Goal: Task Accomplishment & Management: Manage account settings

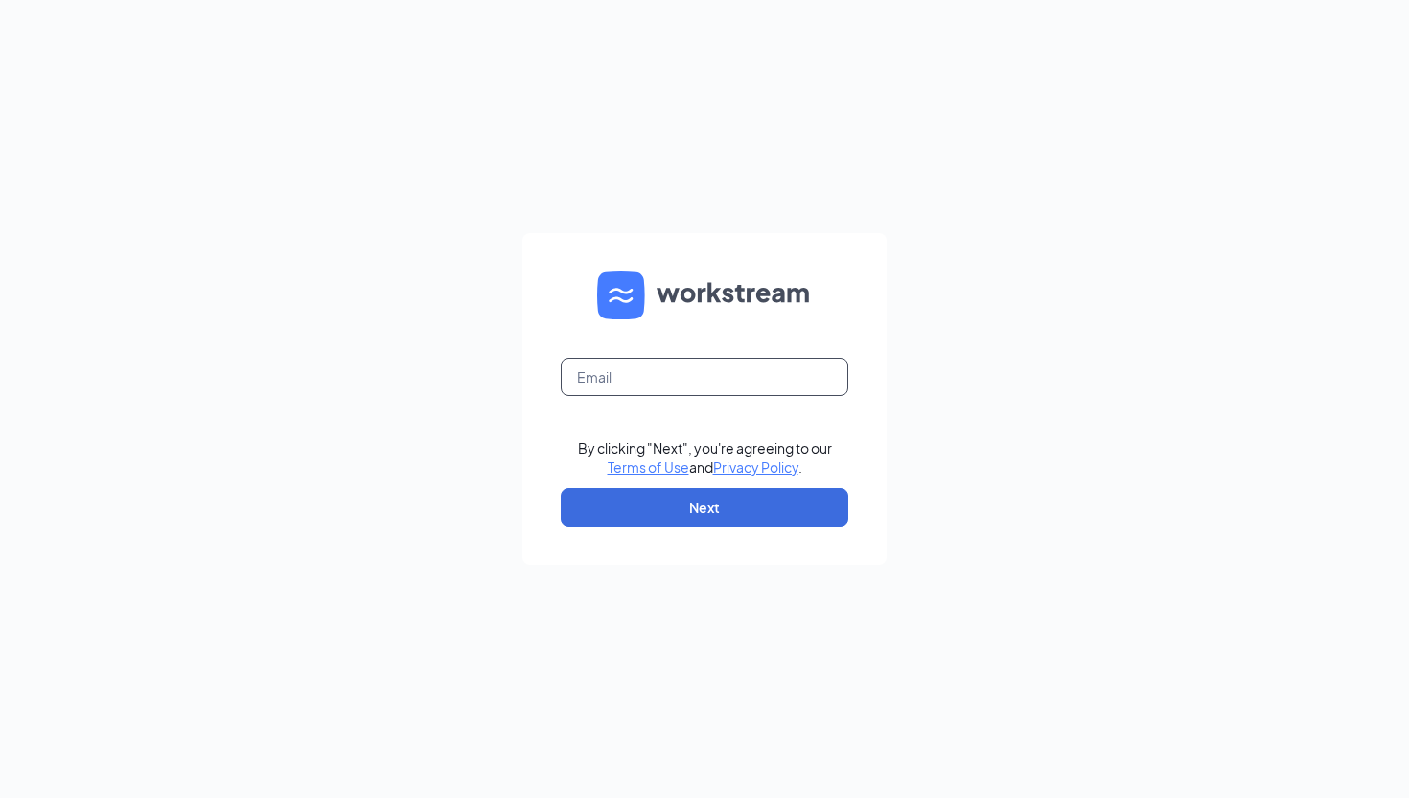
click at [657, 374] on input "text" at bounding box center [705, 377] width 288 height 38
type input "[EMAIL_ADDRESS][DOMAIN_NAME]"
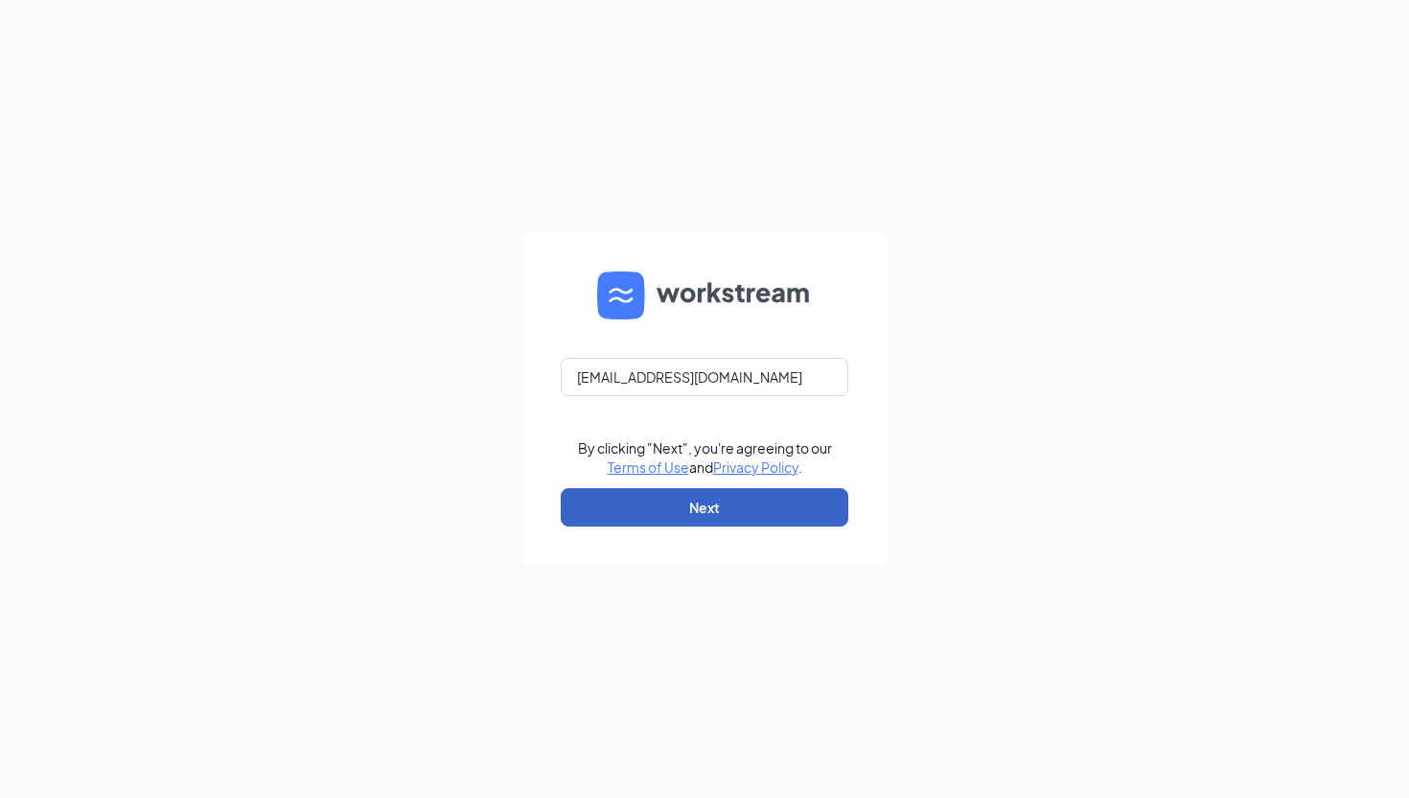
click at [662, 504] on button "Next" at bounding box center [705, 507] width 288 height 38
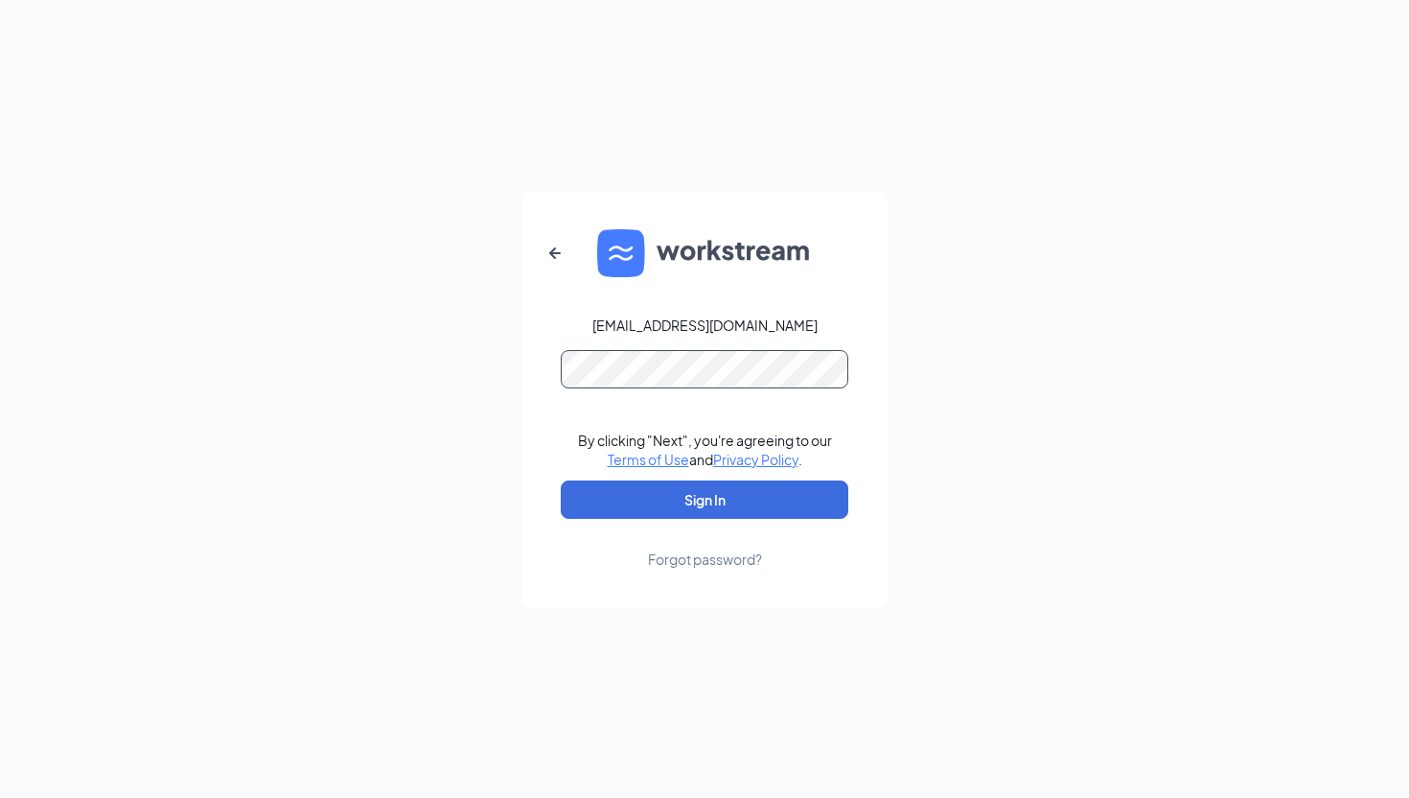
click at [561, 480] on button "Sign In" at bounding box center [705, 499] width 288 height 38
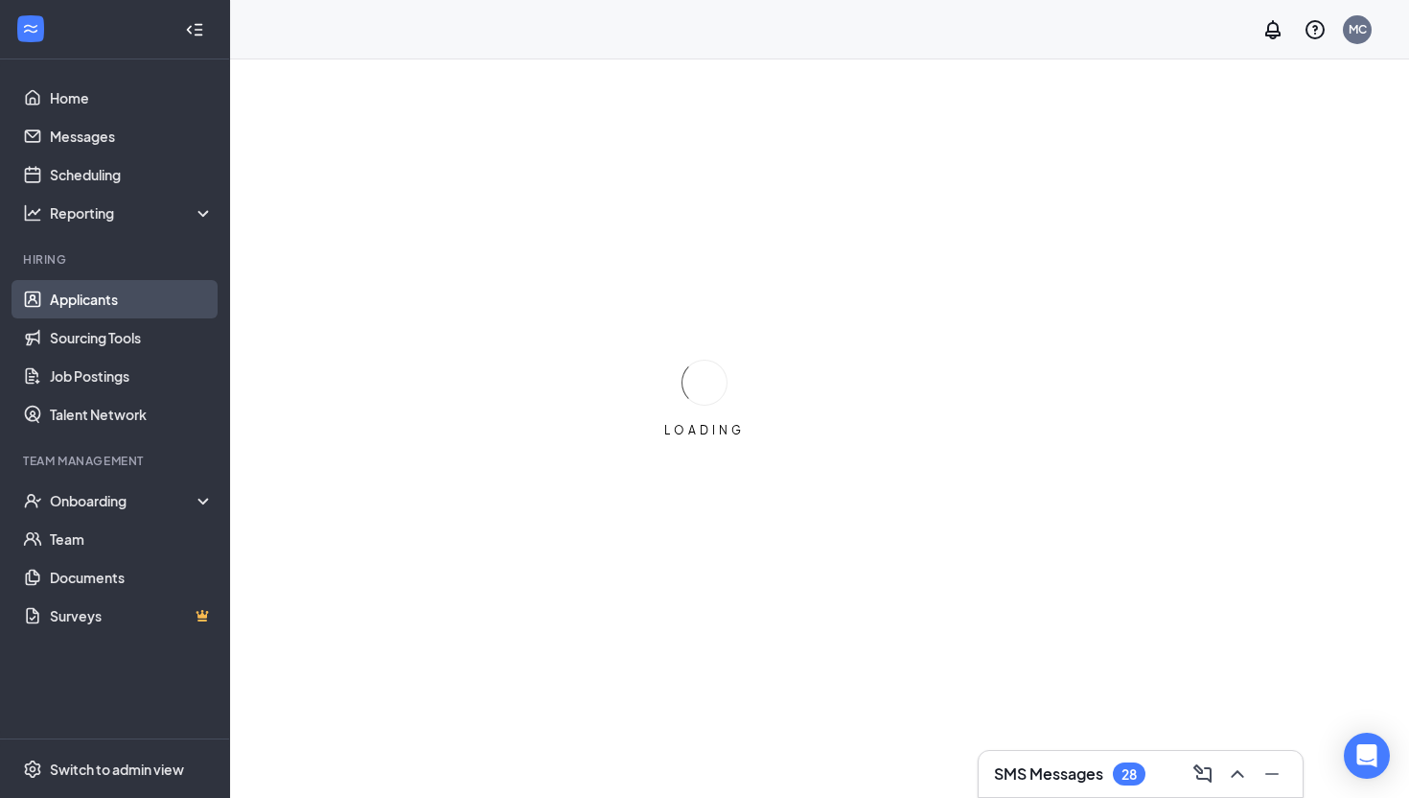
click at [125, 287] on link "Applicants" at bounding box center [132, 299] width 164 height 38
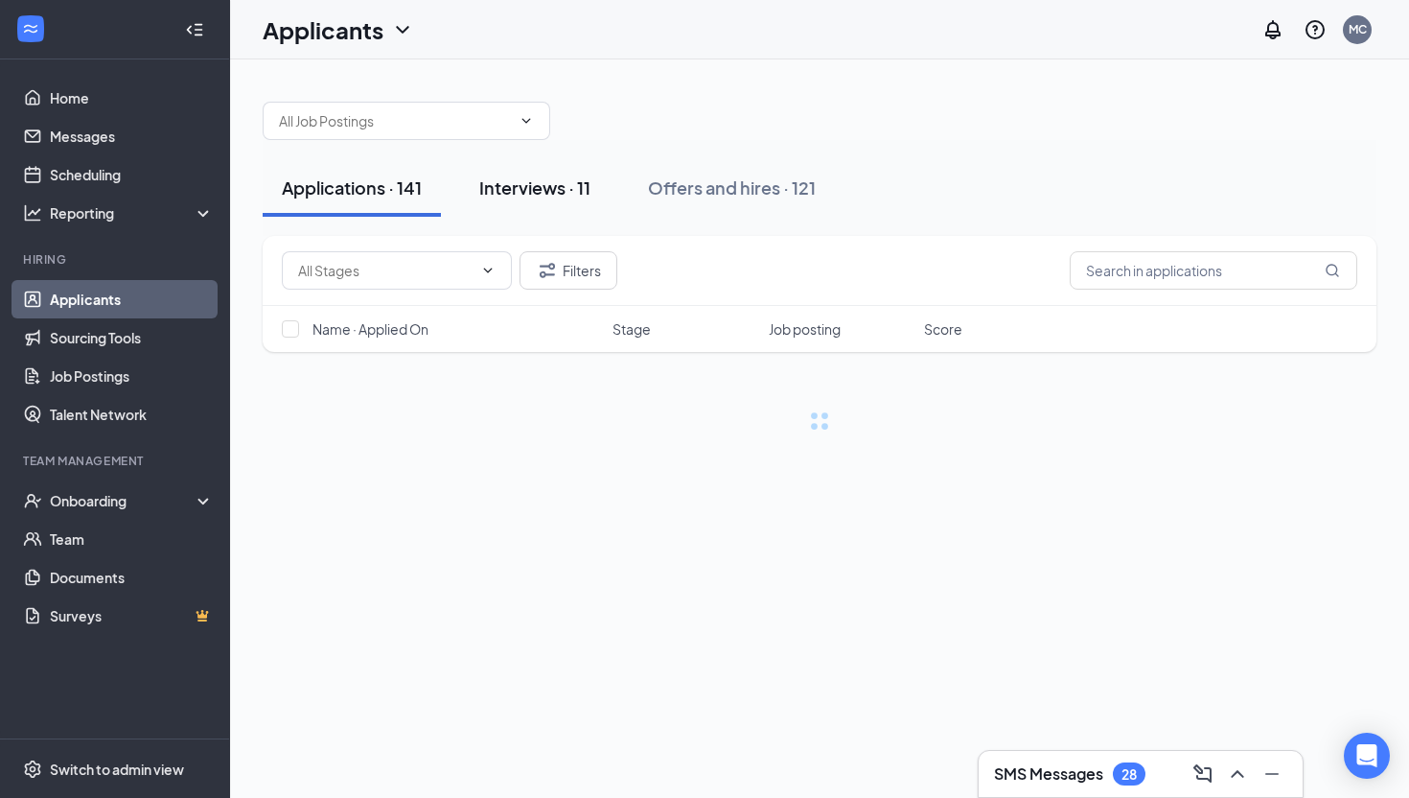
click at [515, 204] on button "Interviews · 11" at bounding box center [535, 188] width 150 height 58
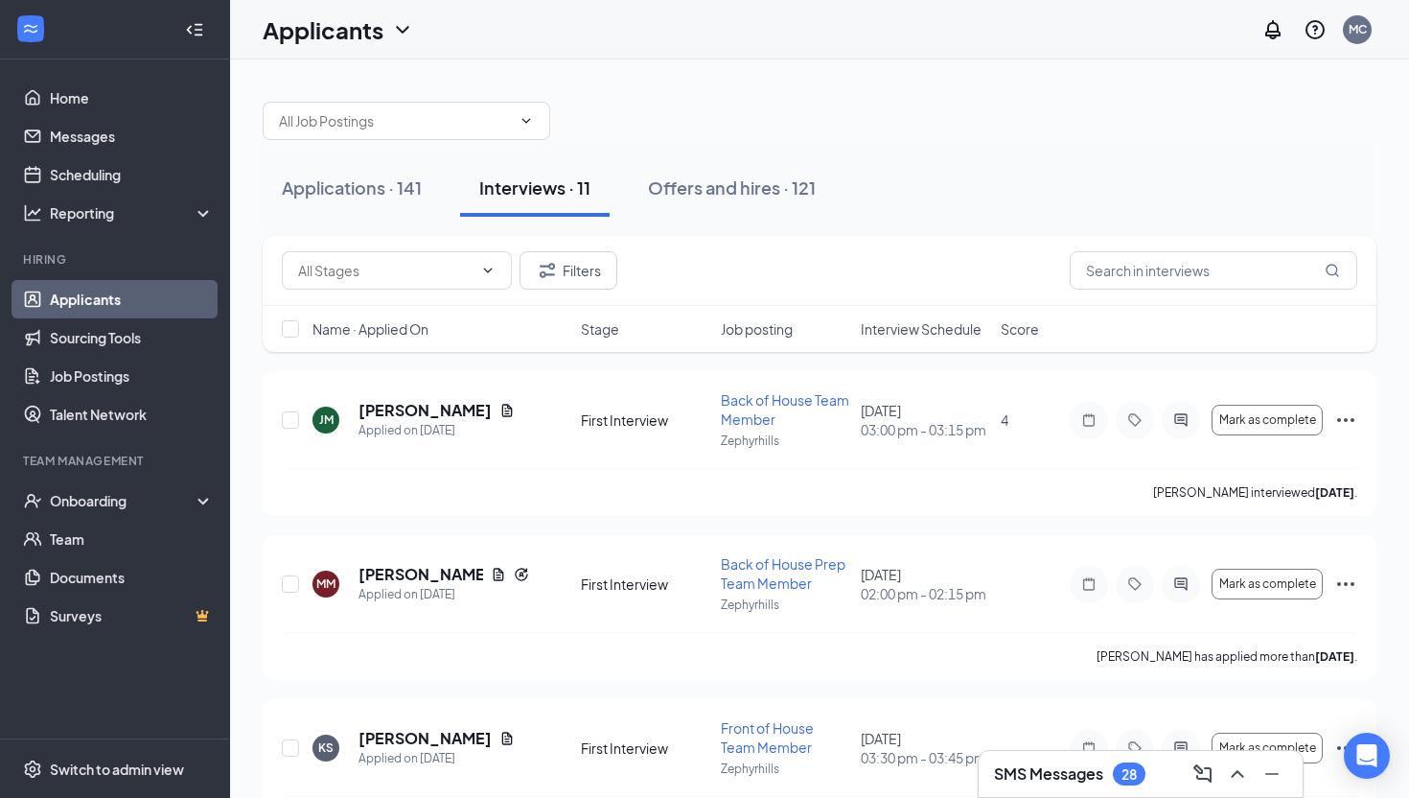
click at [896, 323] on span "Interview Schedule" at bounding box center [921, 328] width 121 height 19
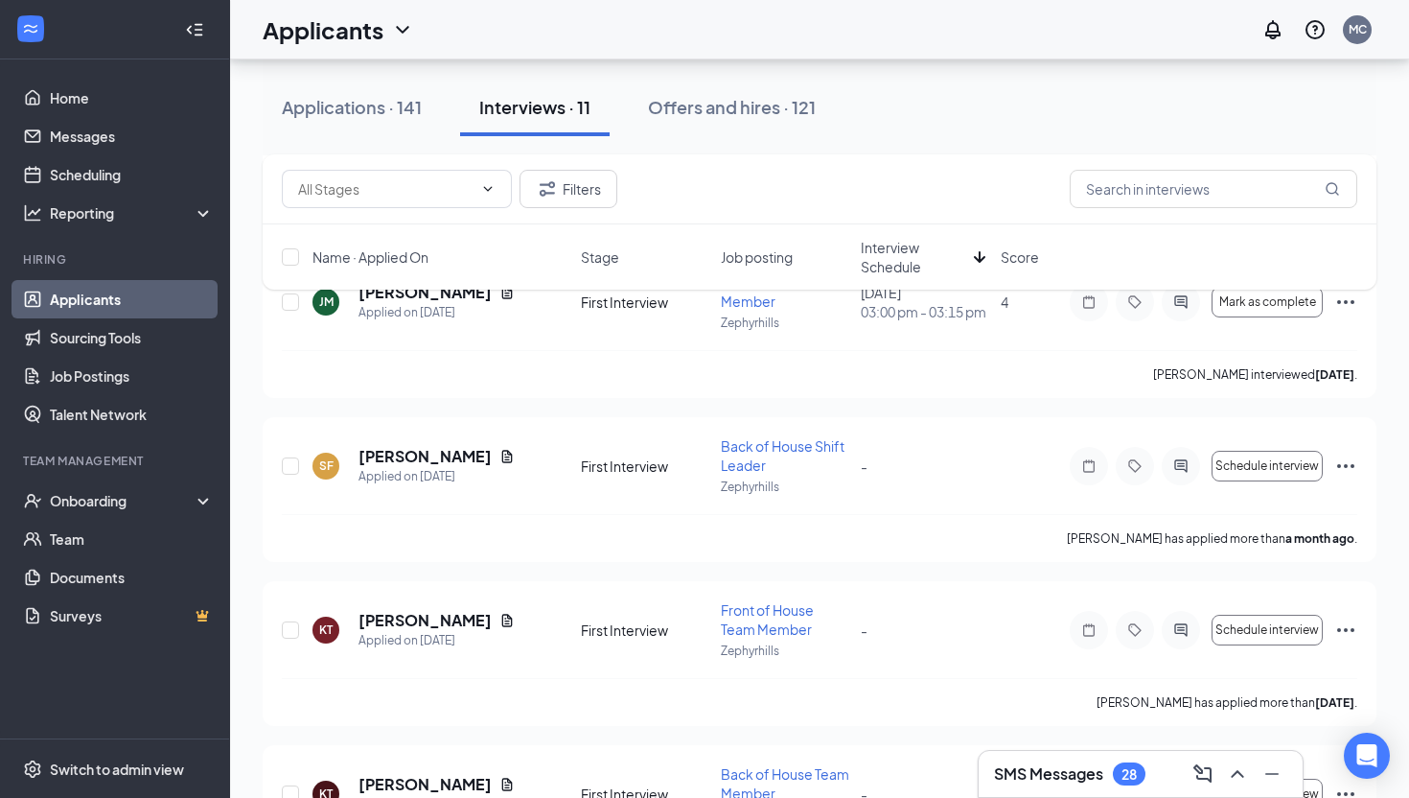
scroll to position [951, 0]
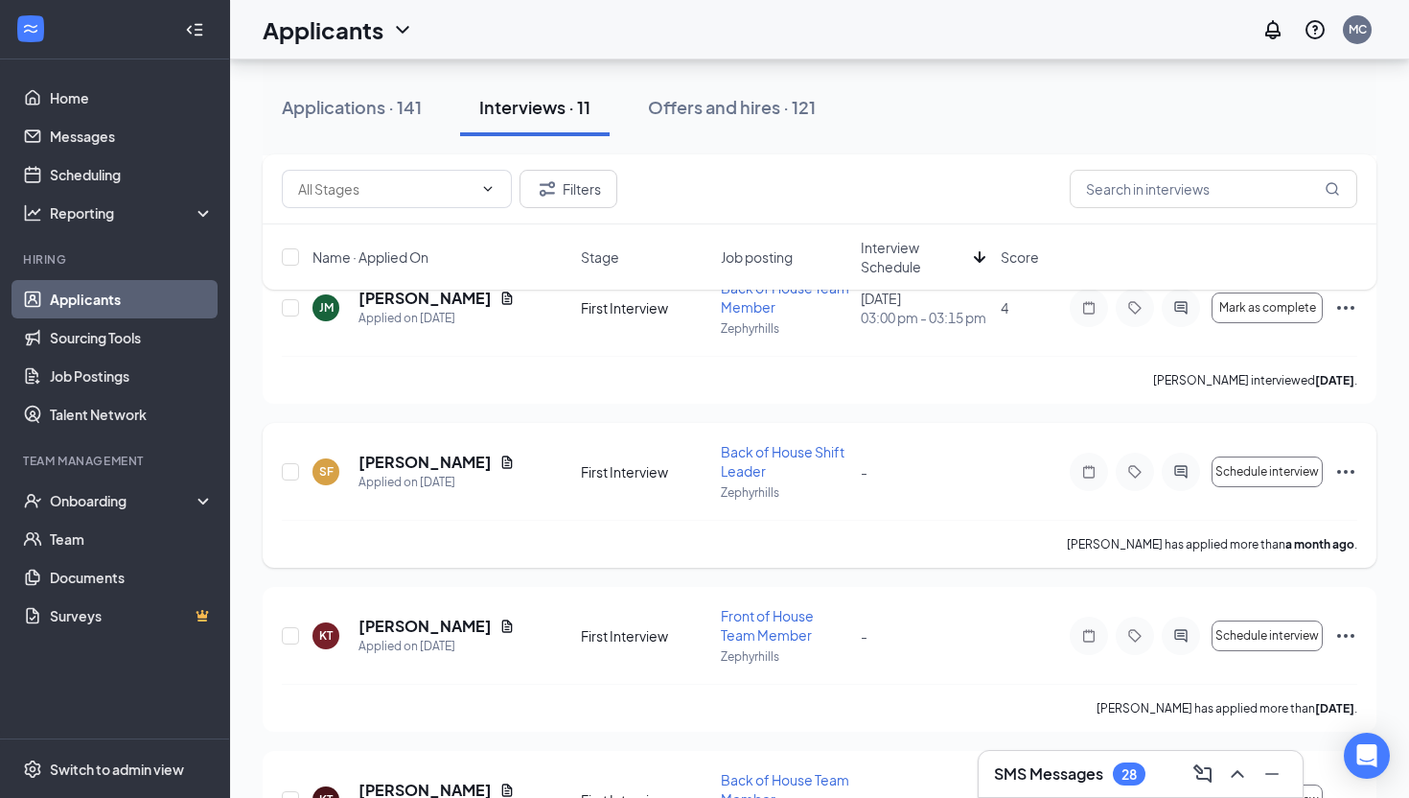
click at [1336, 476] on icon "Ellipses" at bounding box center [1345, 471] width 23 height 23
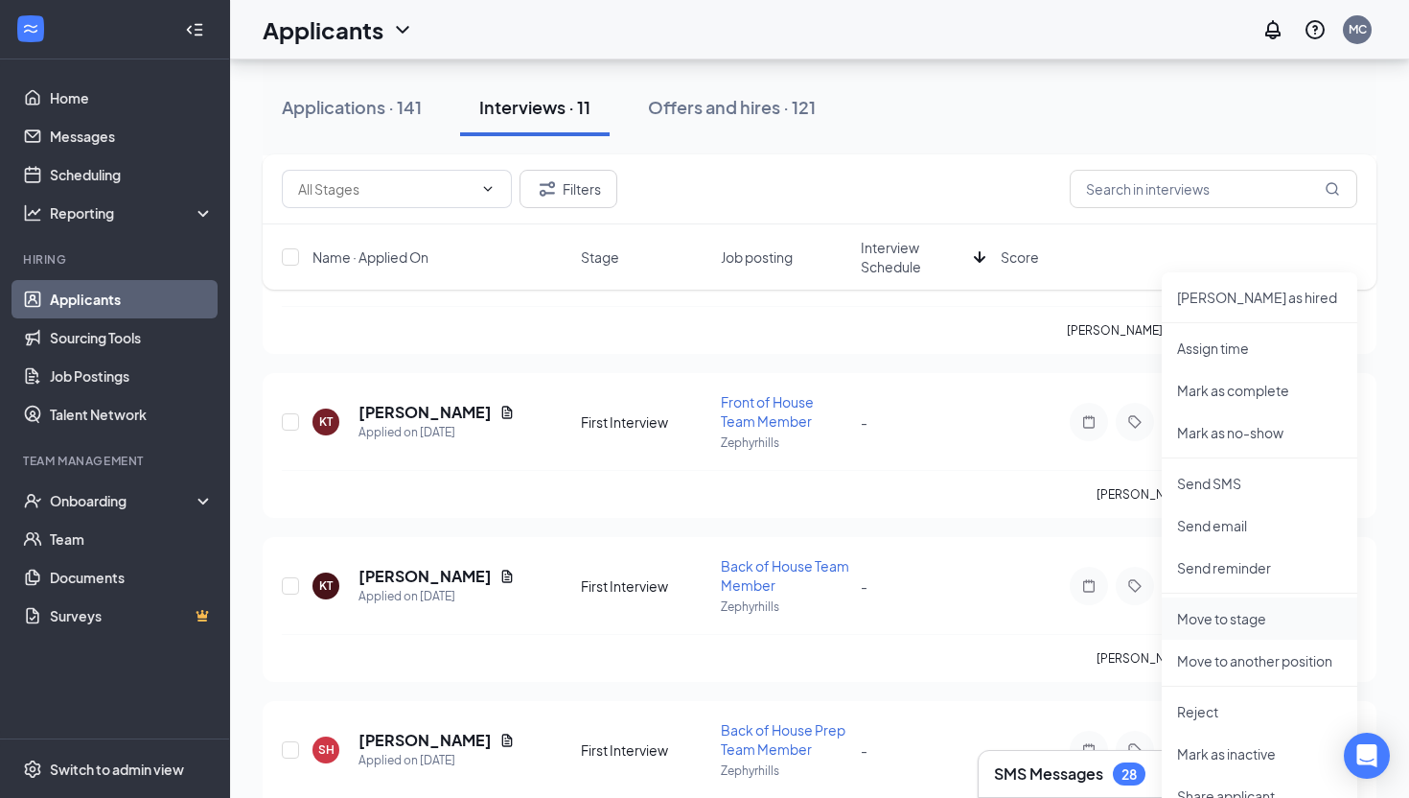
scroll to position [1281, 0]
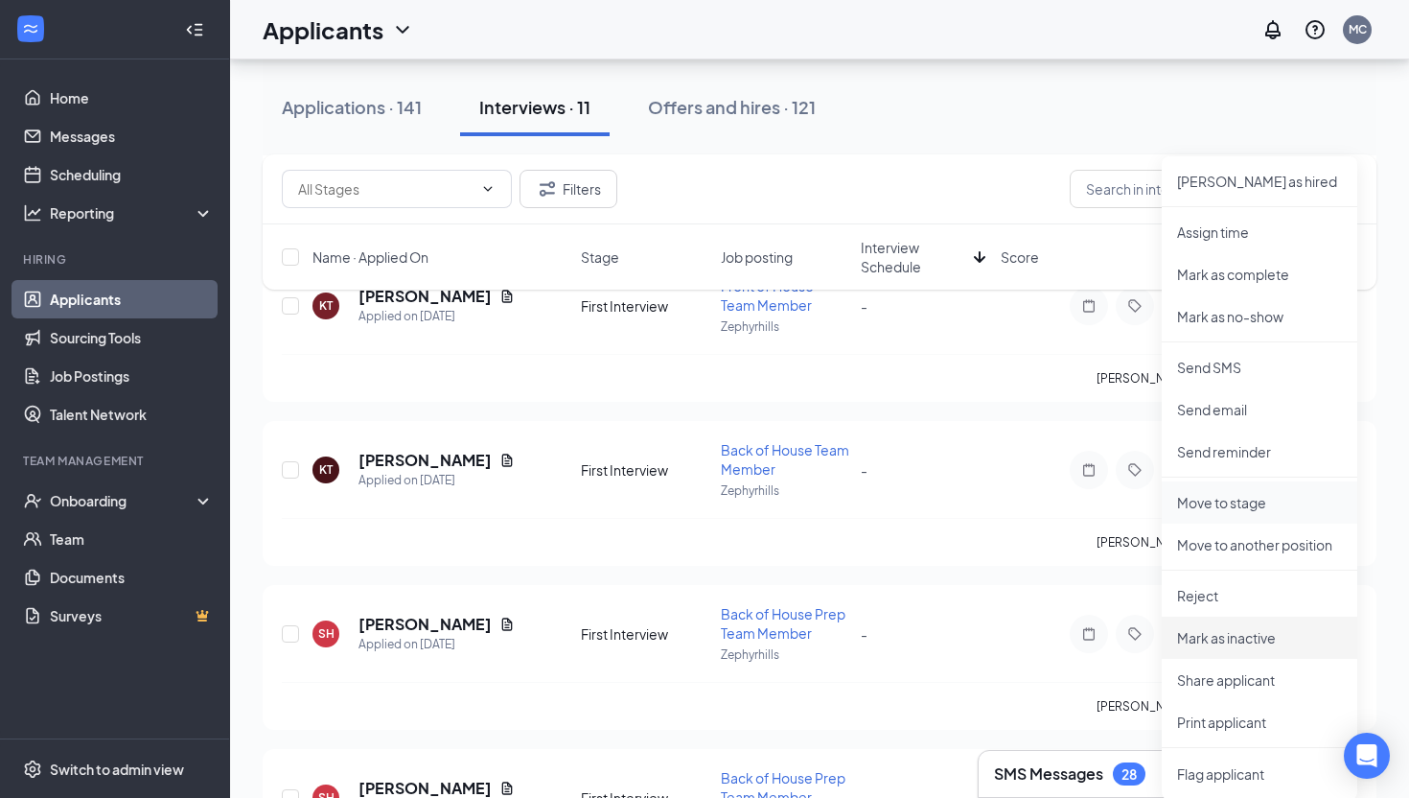
click at [1235, 636] on p "Mark as inactive" at bounding box center [1259, 637] width 165 height 19
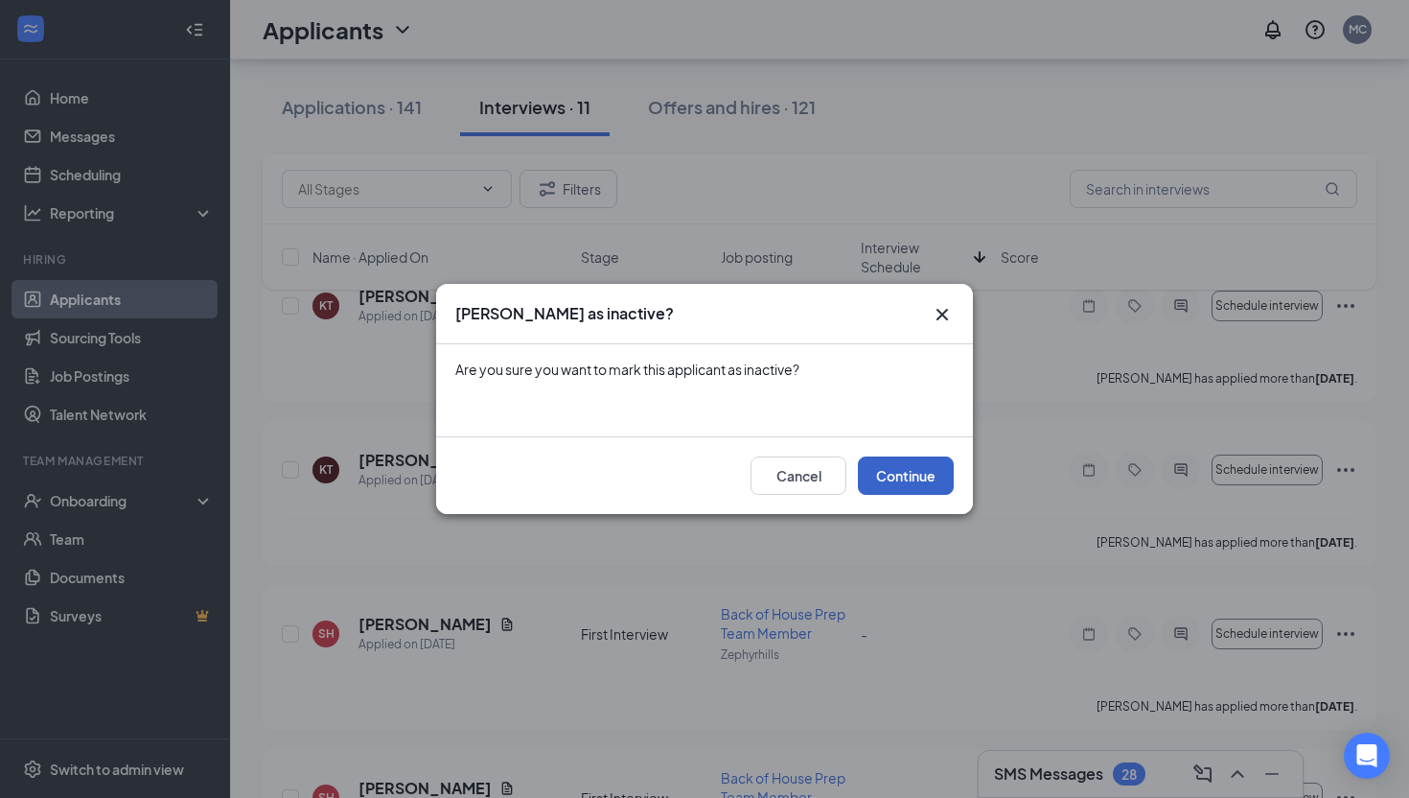
click at [893, 474] on button "Continue" at bounding box center [906, 475] width 96 height 38
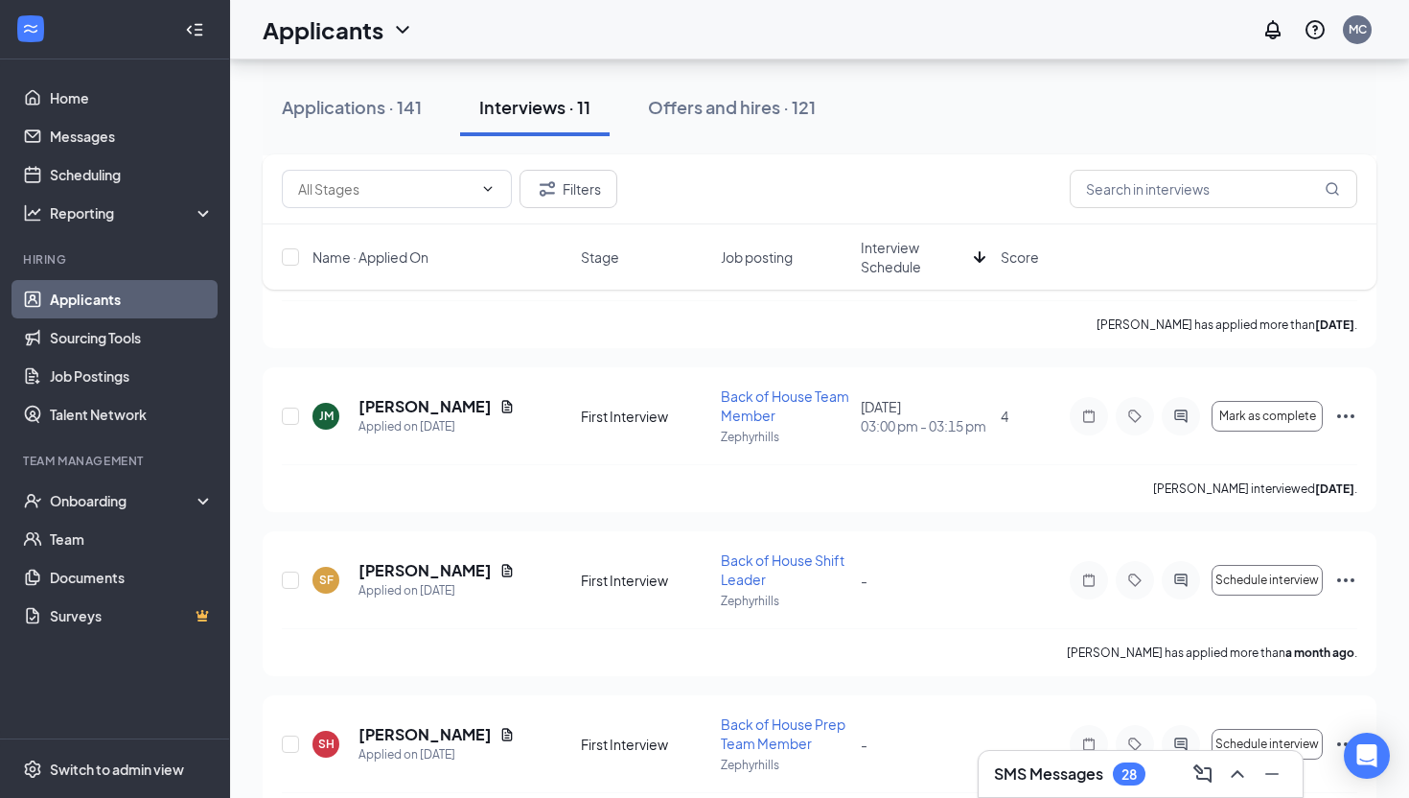
scroll to position [828, 0]
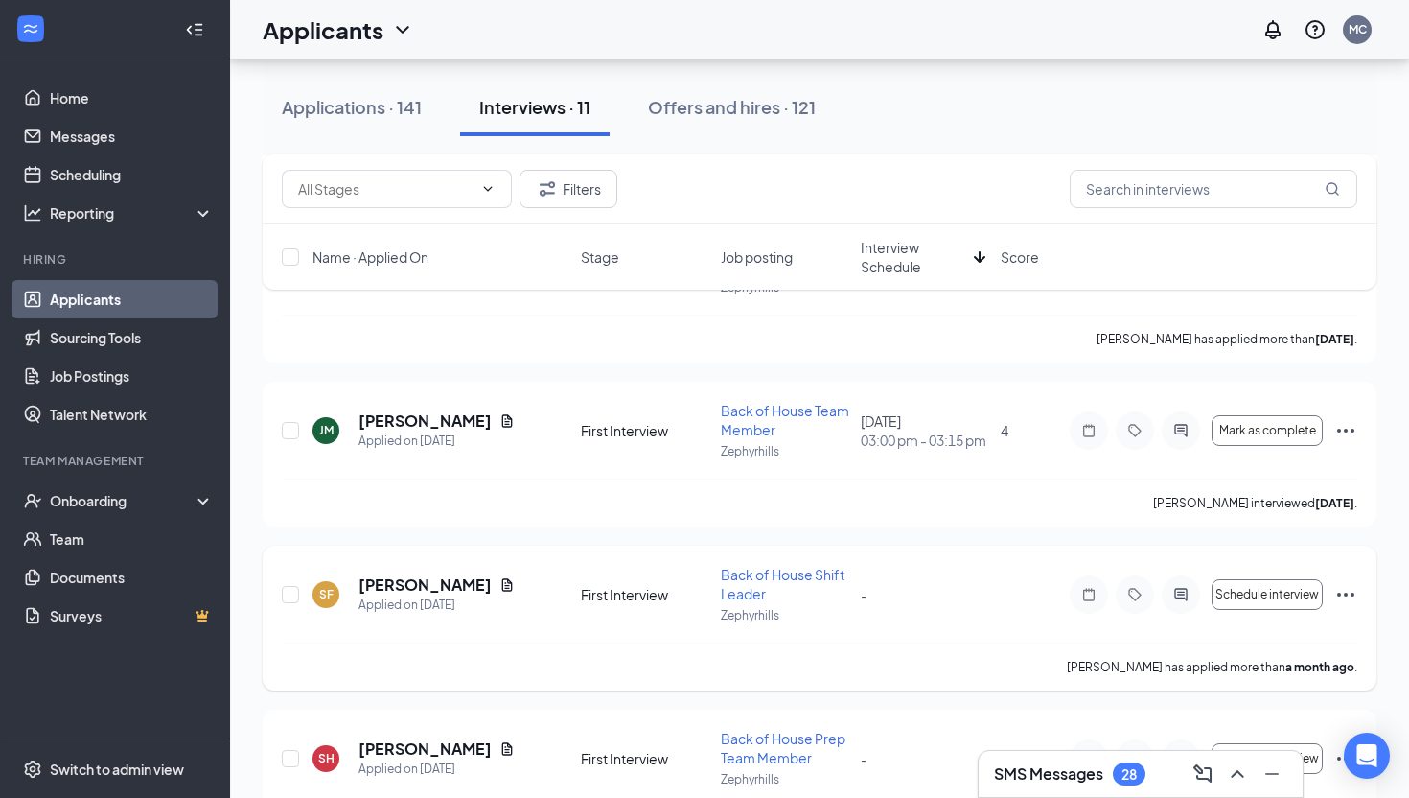
click at [1350, 594] on icon "Ellipses" at bounding box center [1345, 594] width 23 height 23
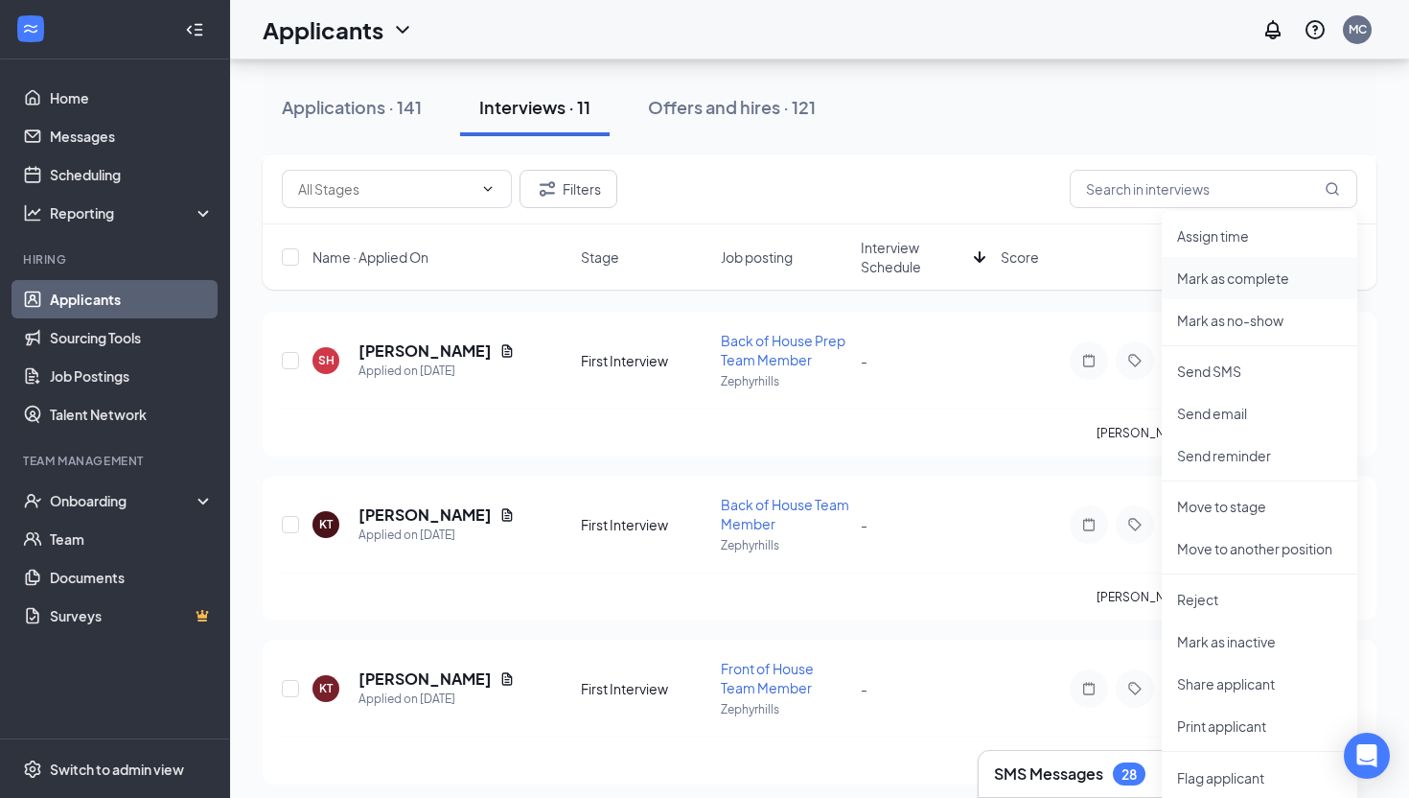
scroll to position [1236, 0]
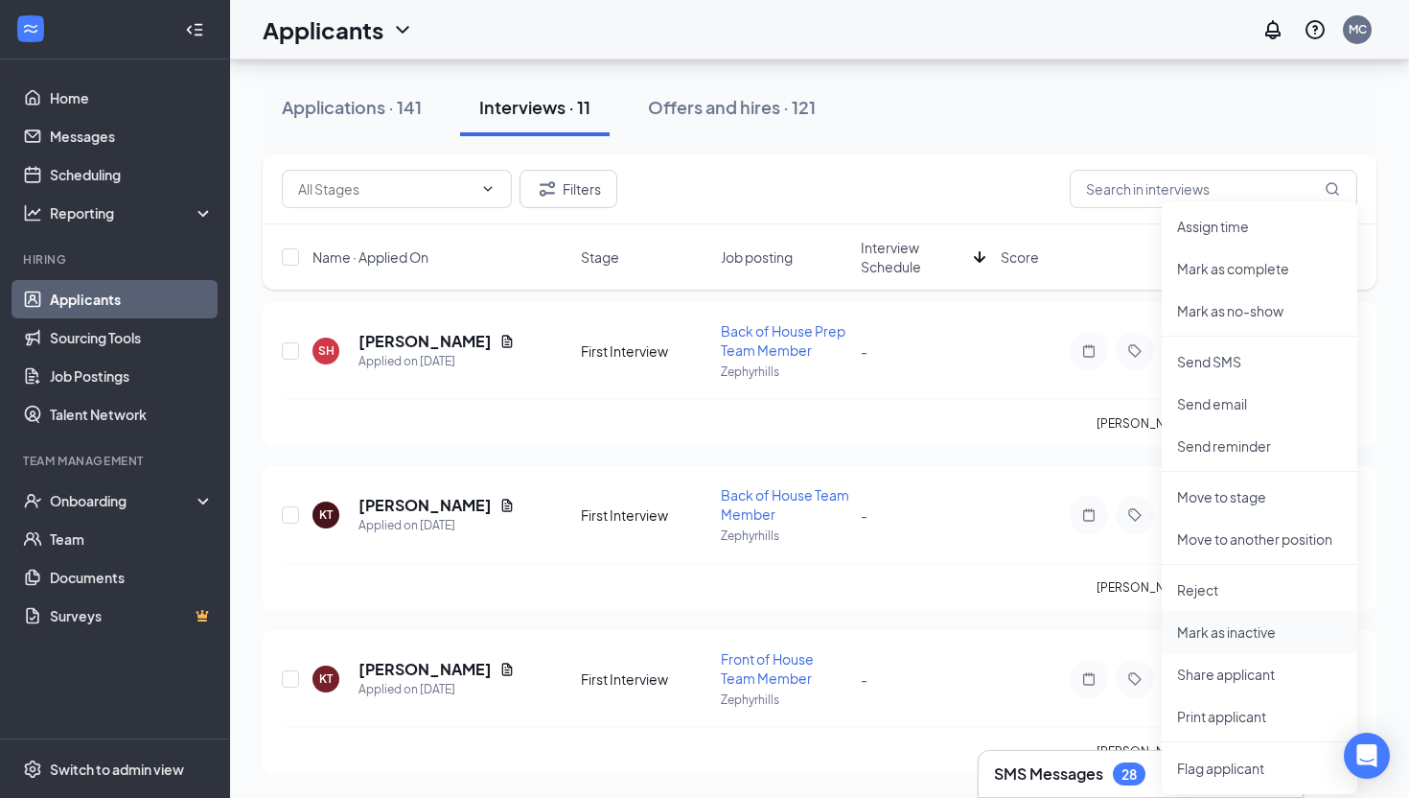
click at [1205, 638] on p "Mark as inactive" at bounding box center [1259, 631] width 165 height 19
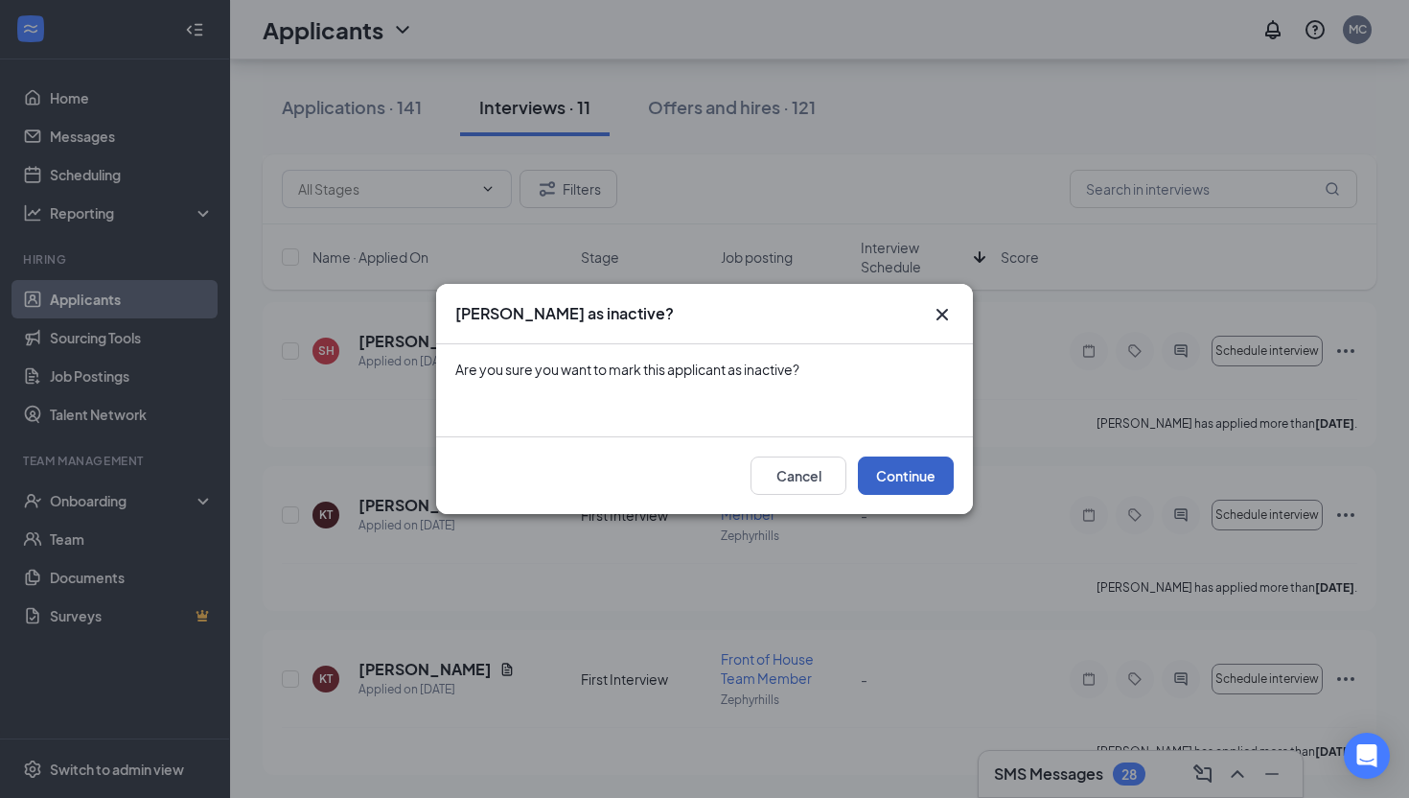
click at [900, 464] on button "Continue" at bounding box center [906, 475] width 96 height 38
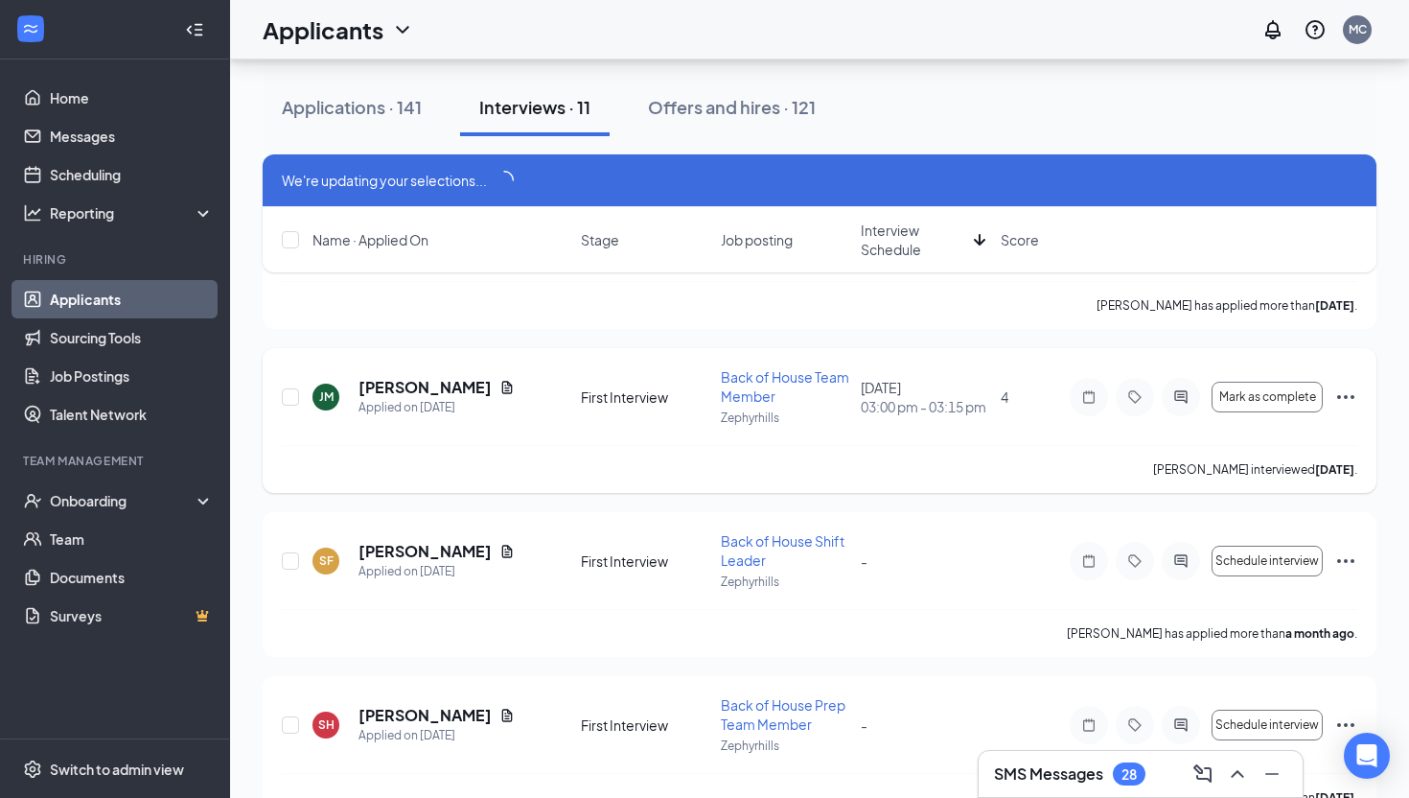
scroll to position [798, 0]
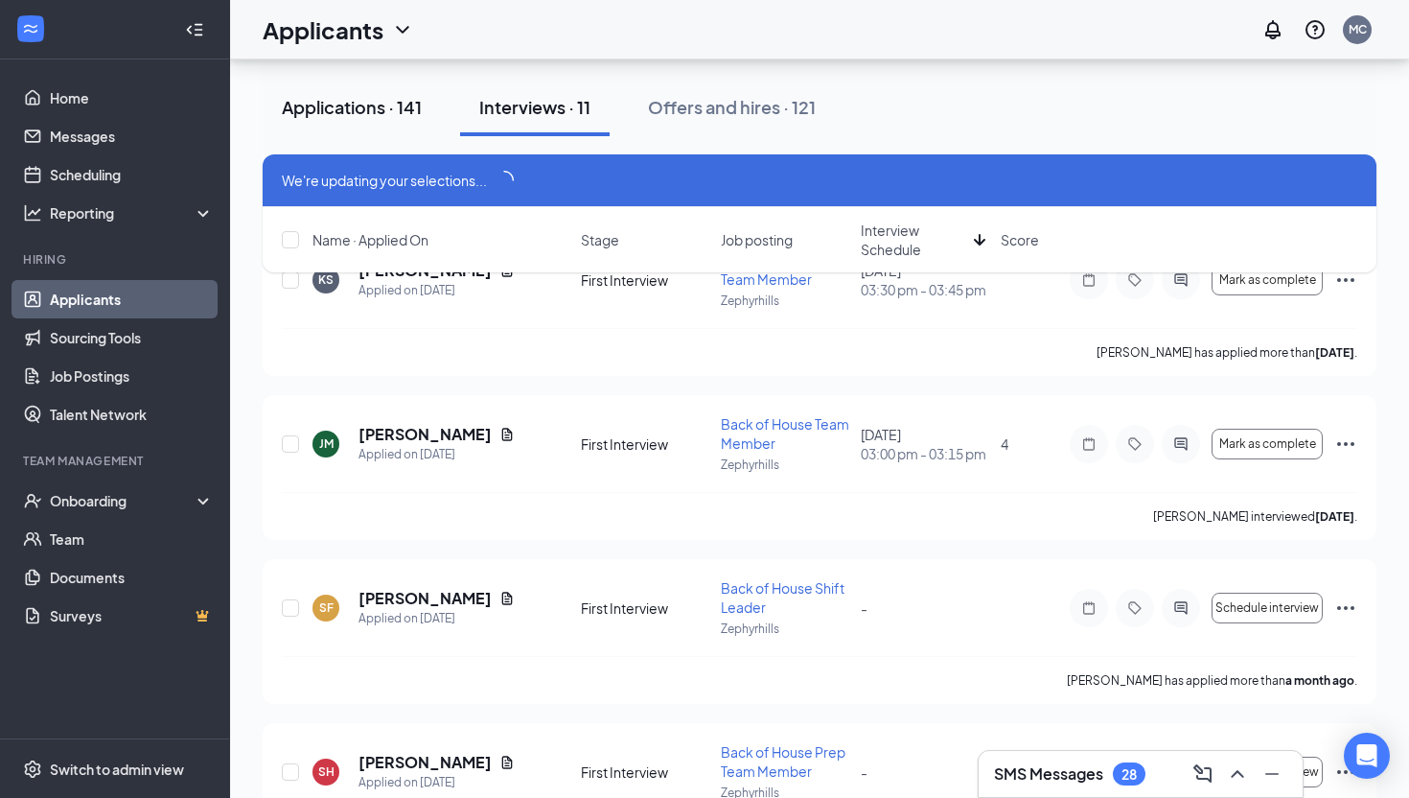
click at [417, 117] on div "Applications · 141" at bounding box center [352, 107] width 140 height 24
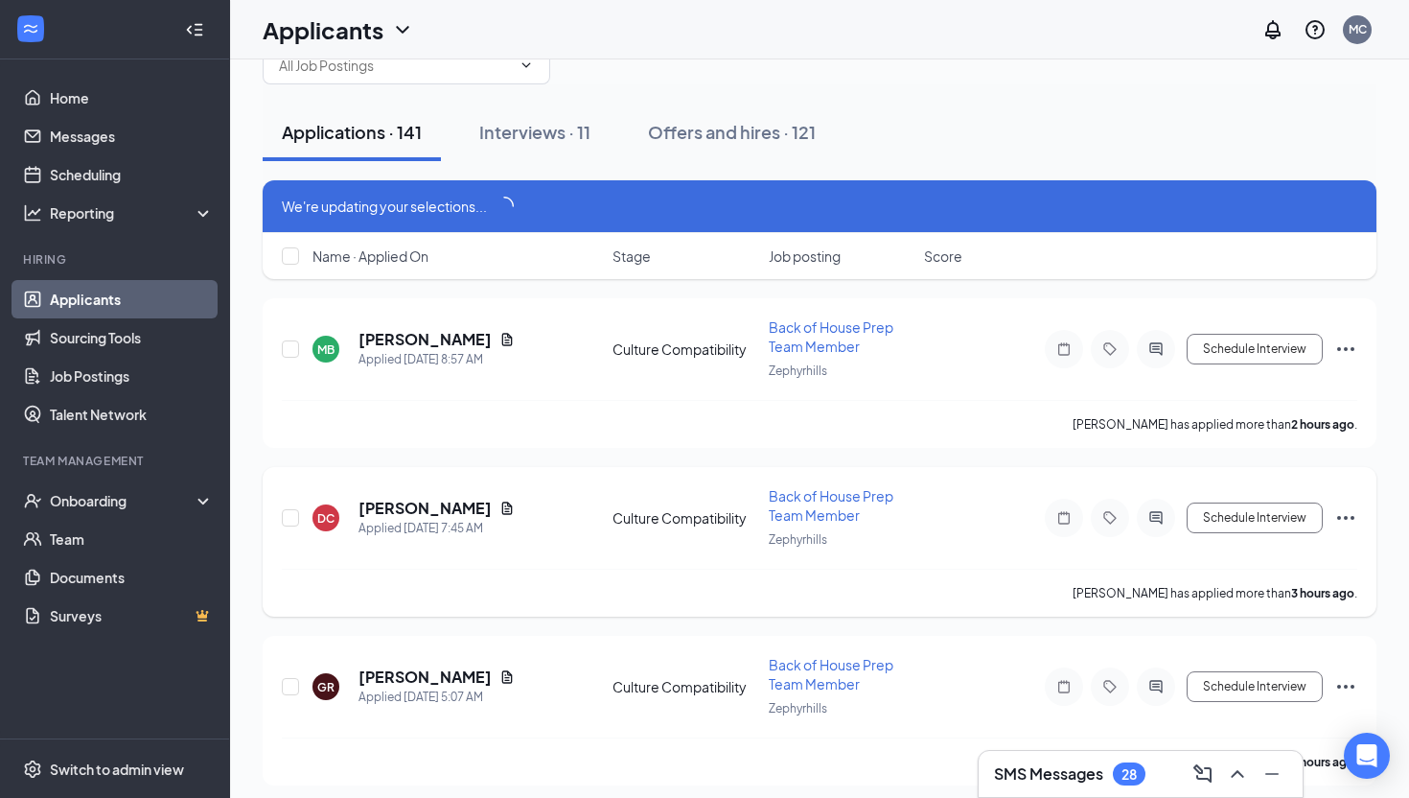
scroll to position [76, 0]
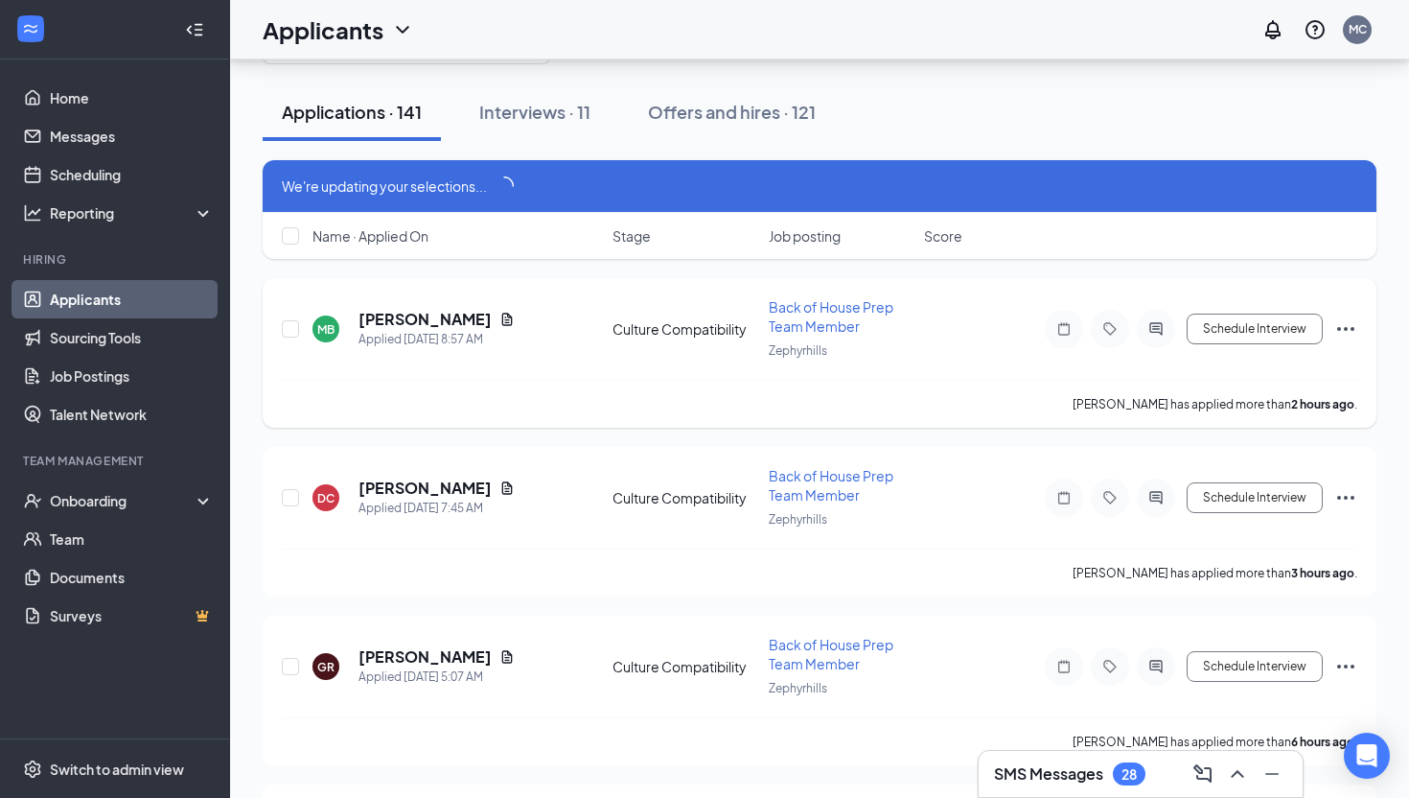
click at [824, 326] on span "Back of House Prep Team Member" at bounding box center [831, 316] width 125 height 36
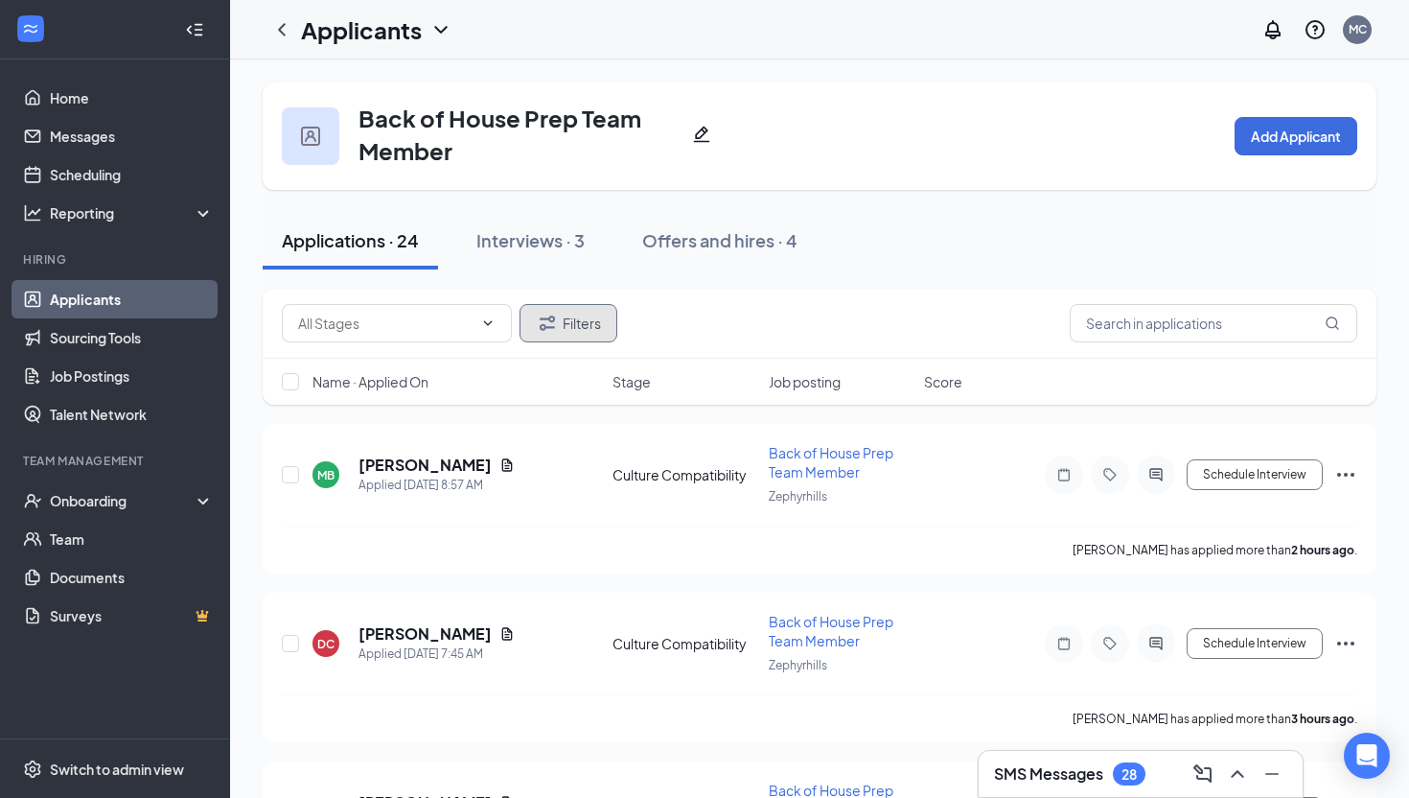
click at [548, 340] on button "Filters" at bounding box center [569, 323] width 98 height 38
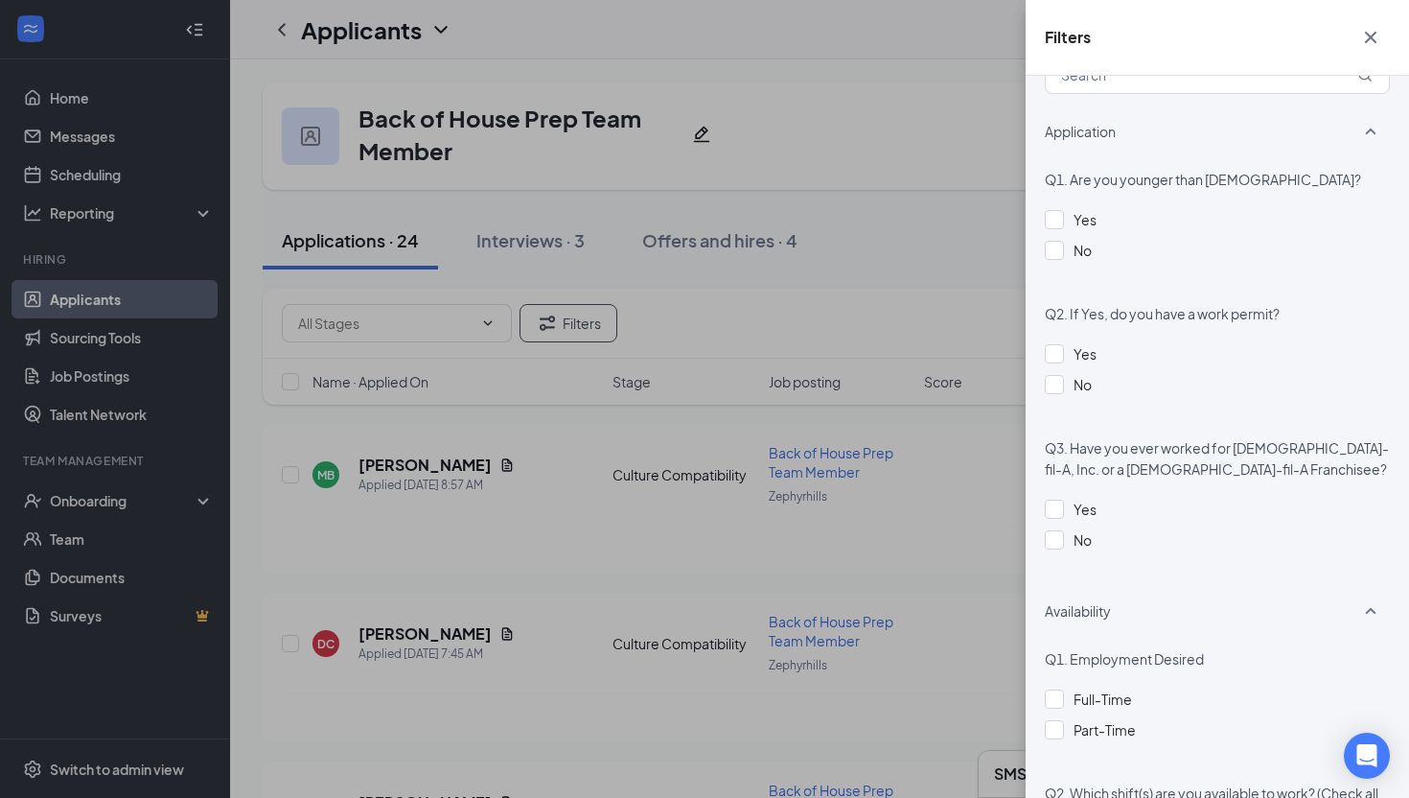
scroll to position [775, 0]
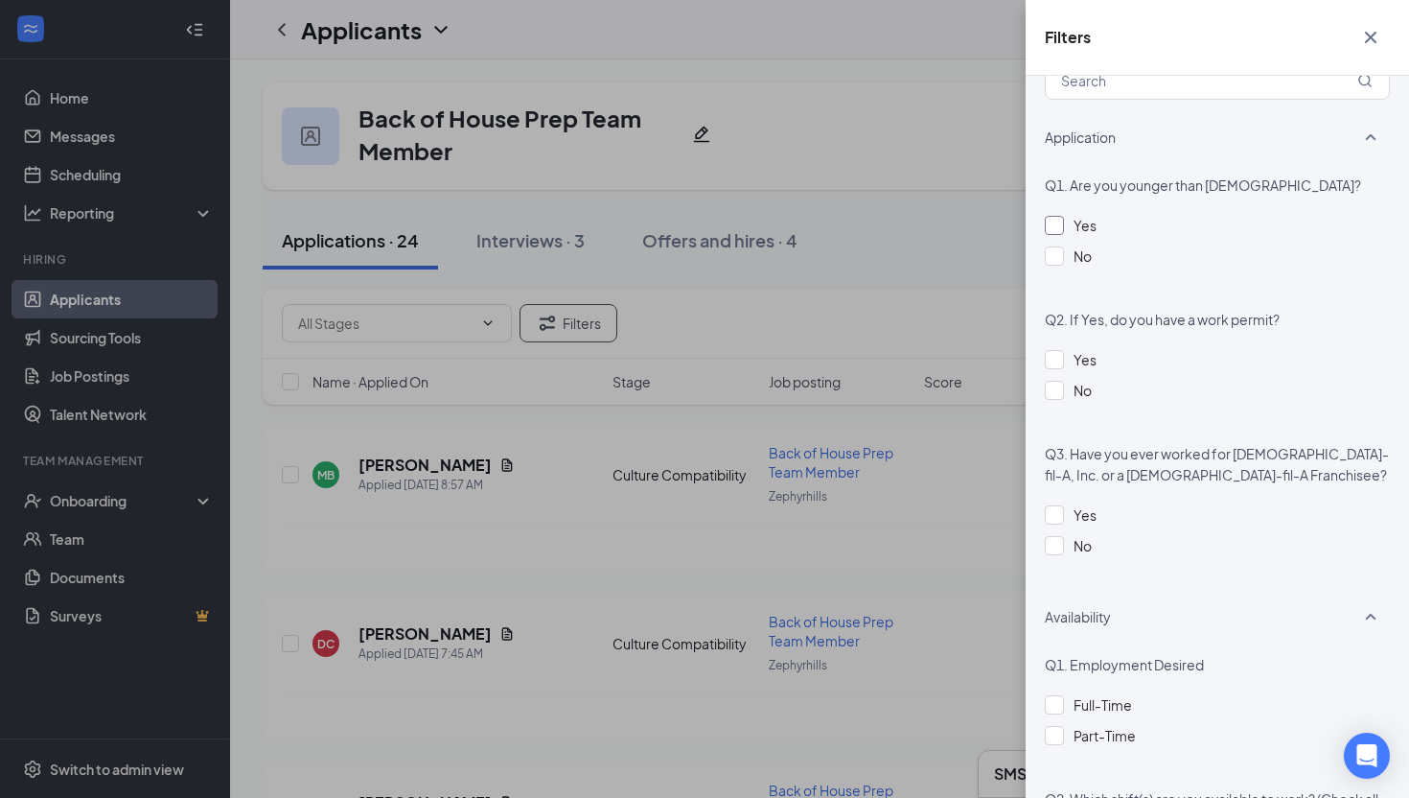
click at [1051, 219] on div at bounding box center [1054, 225] width 19 height 19
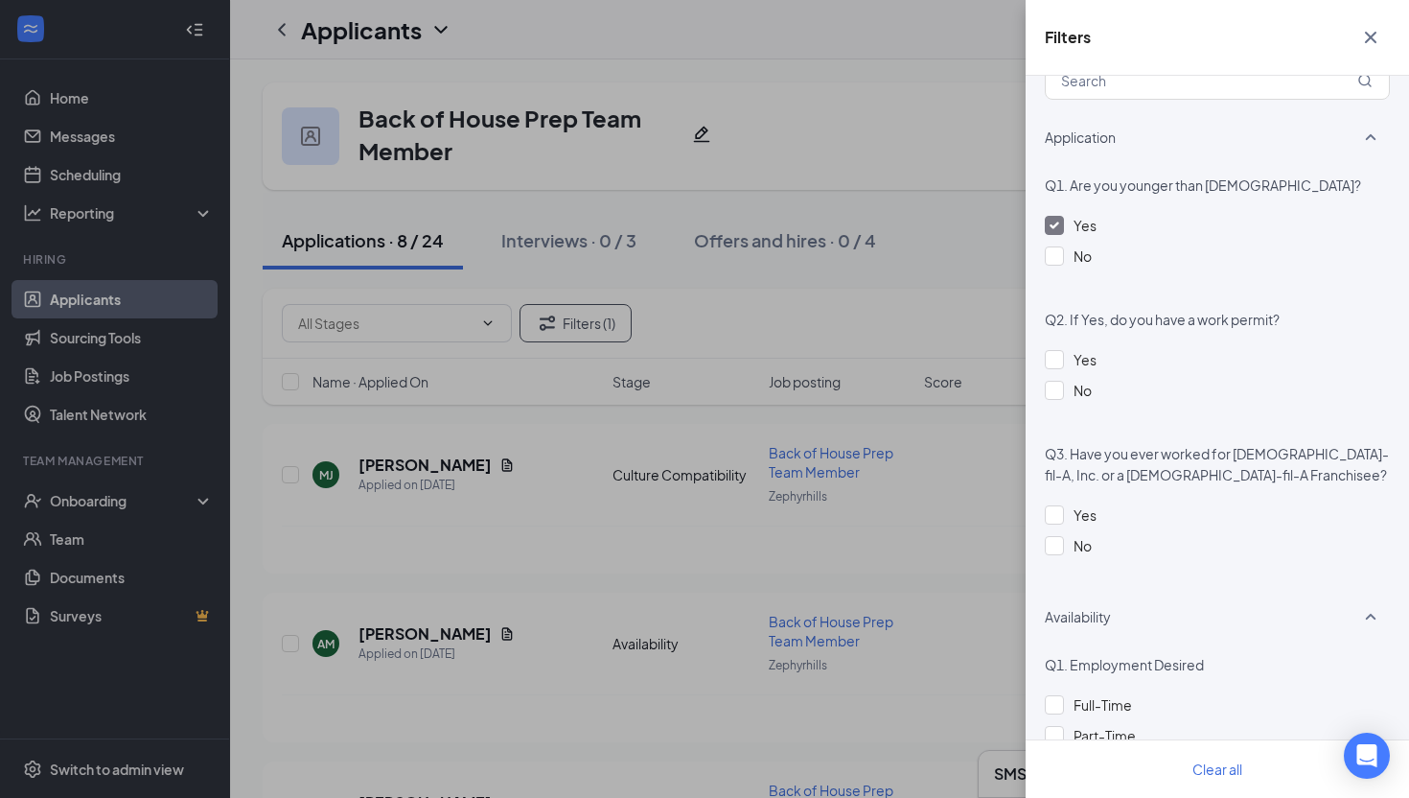
click at [901, 232] on div "Filters Applicant Status (0/5) Unread message Hasn't messaged back Stuck in sta…" at bounding box center [704, 399] width 1409 height 798
click at [1374, 36] on icon "Cross" at bounding box center [1370, 37] width 23 height 23
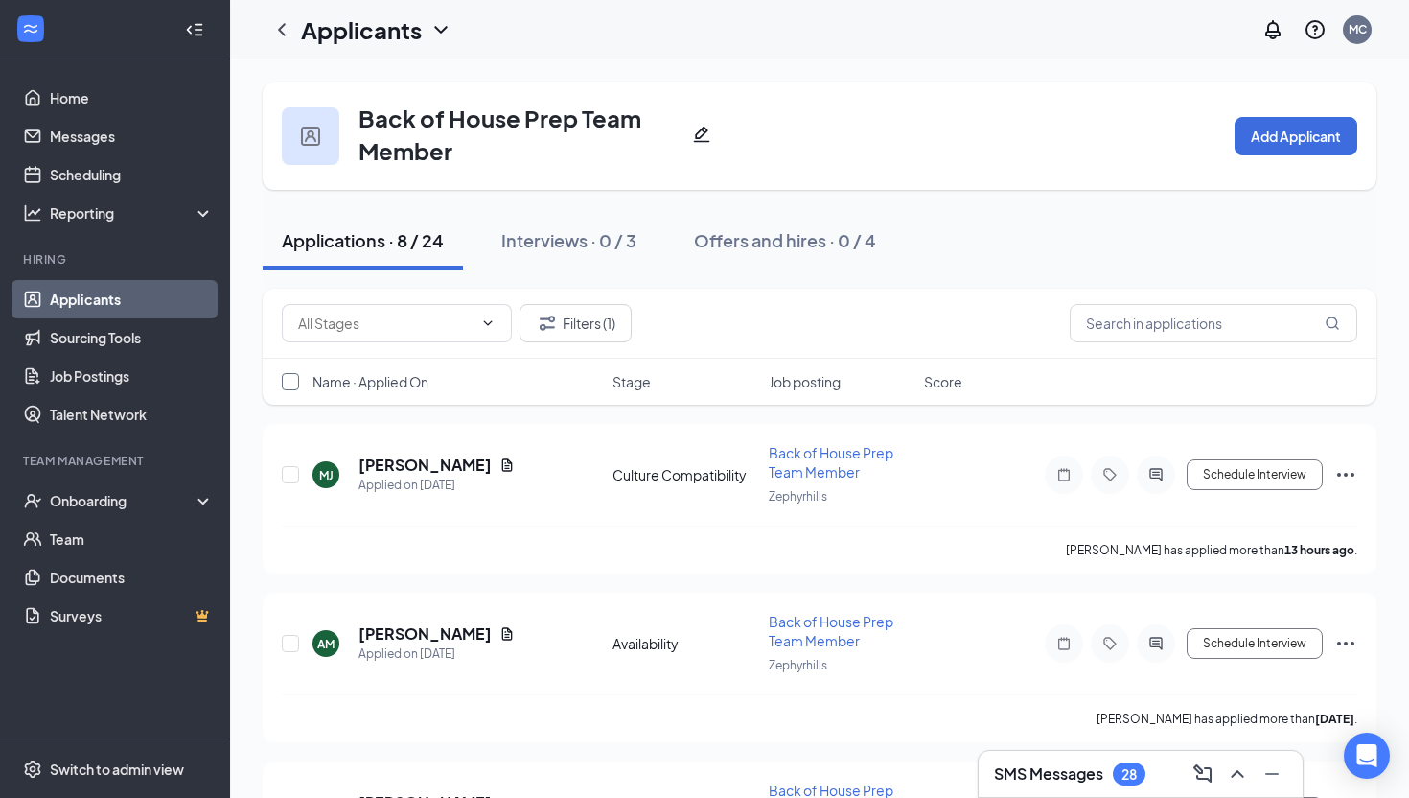
click at [291, 378] on input "checkbox" at bounding box center [290, 381] width 17 height 17
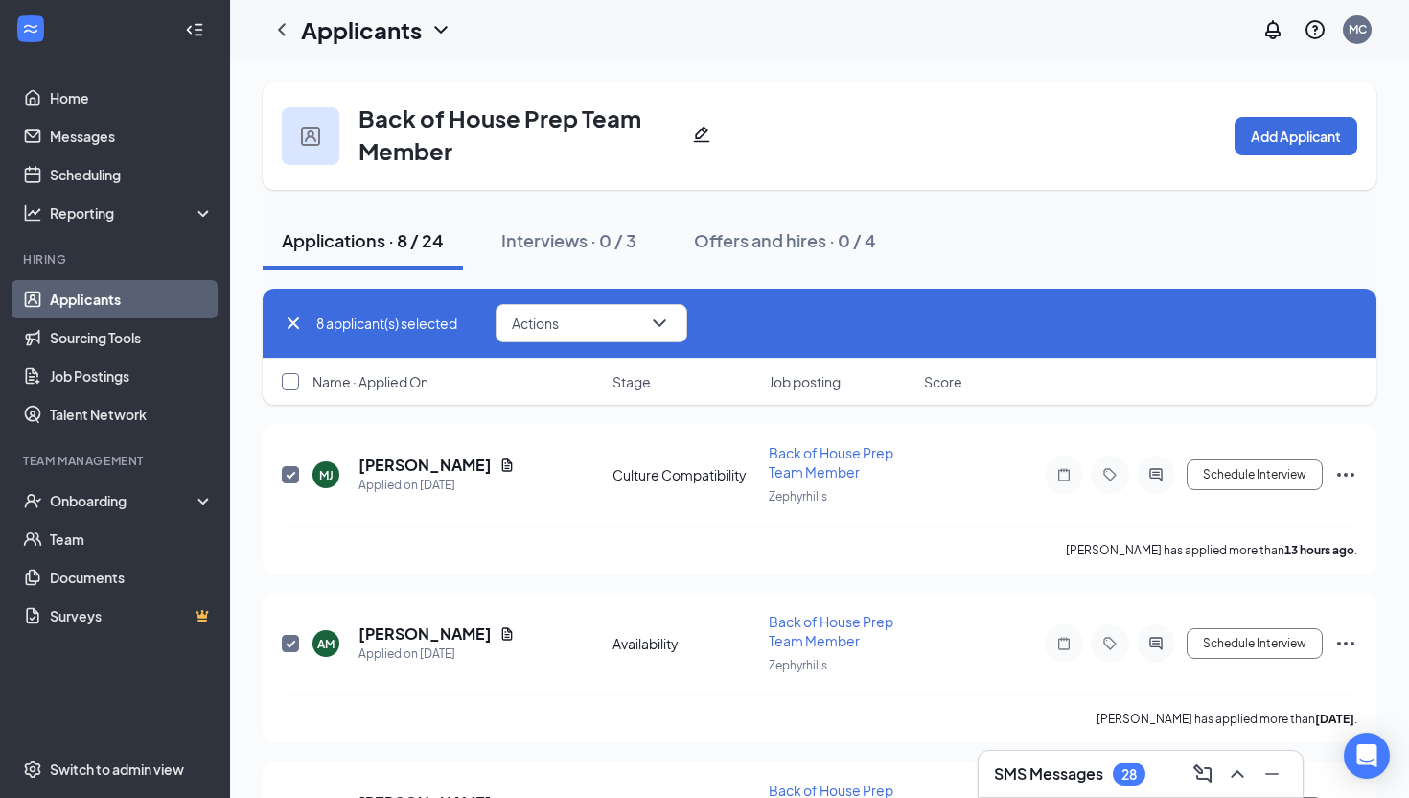
checkbox input "true"
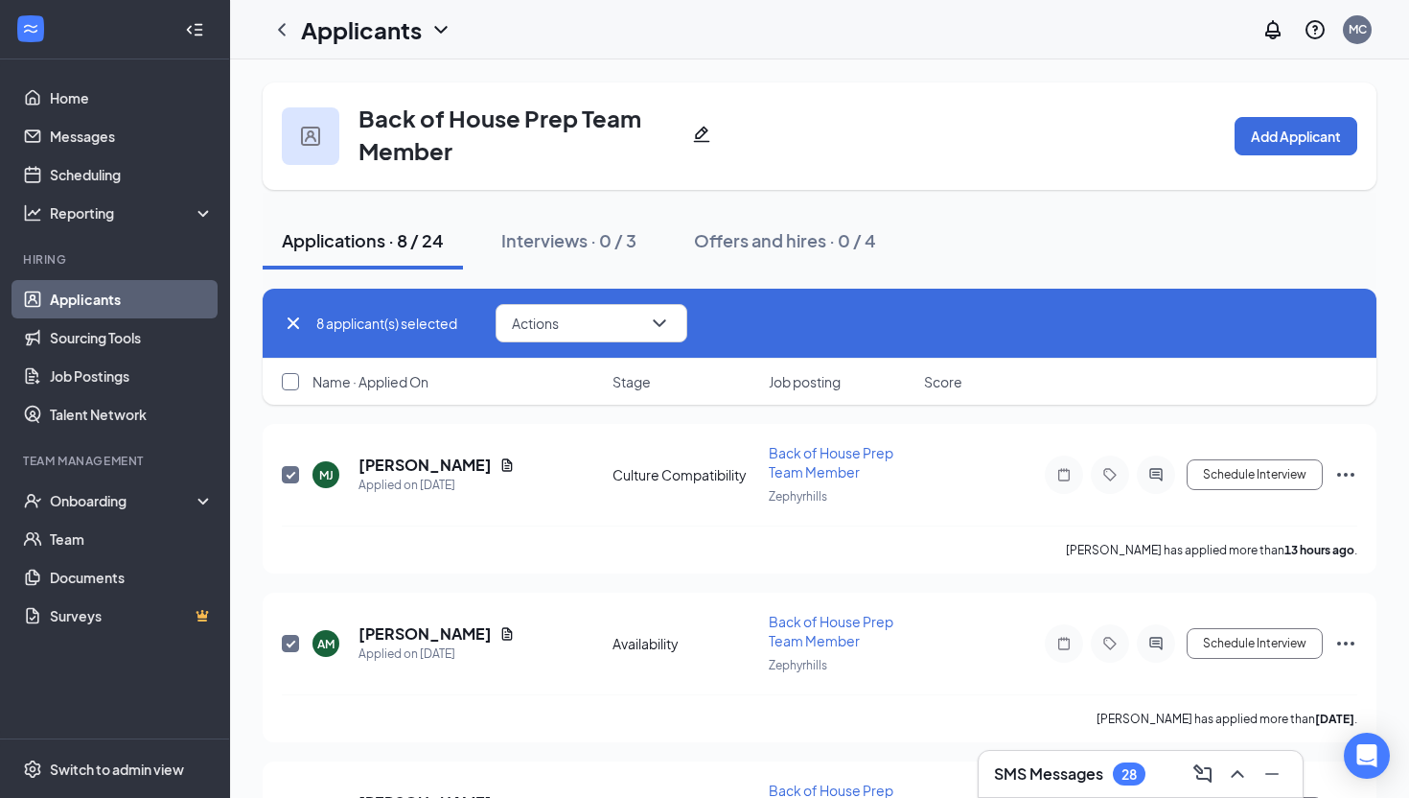
checkbox input "true"
click at [640, 323] on button "Actions" at bounding box center [592, 323] width 192 height 38
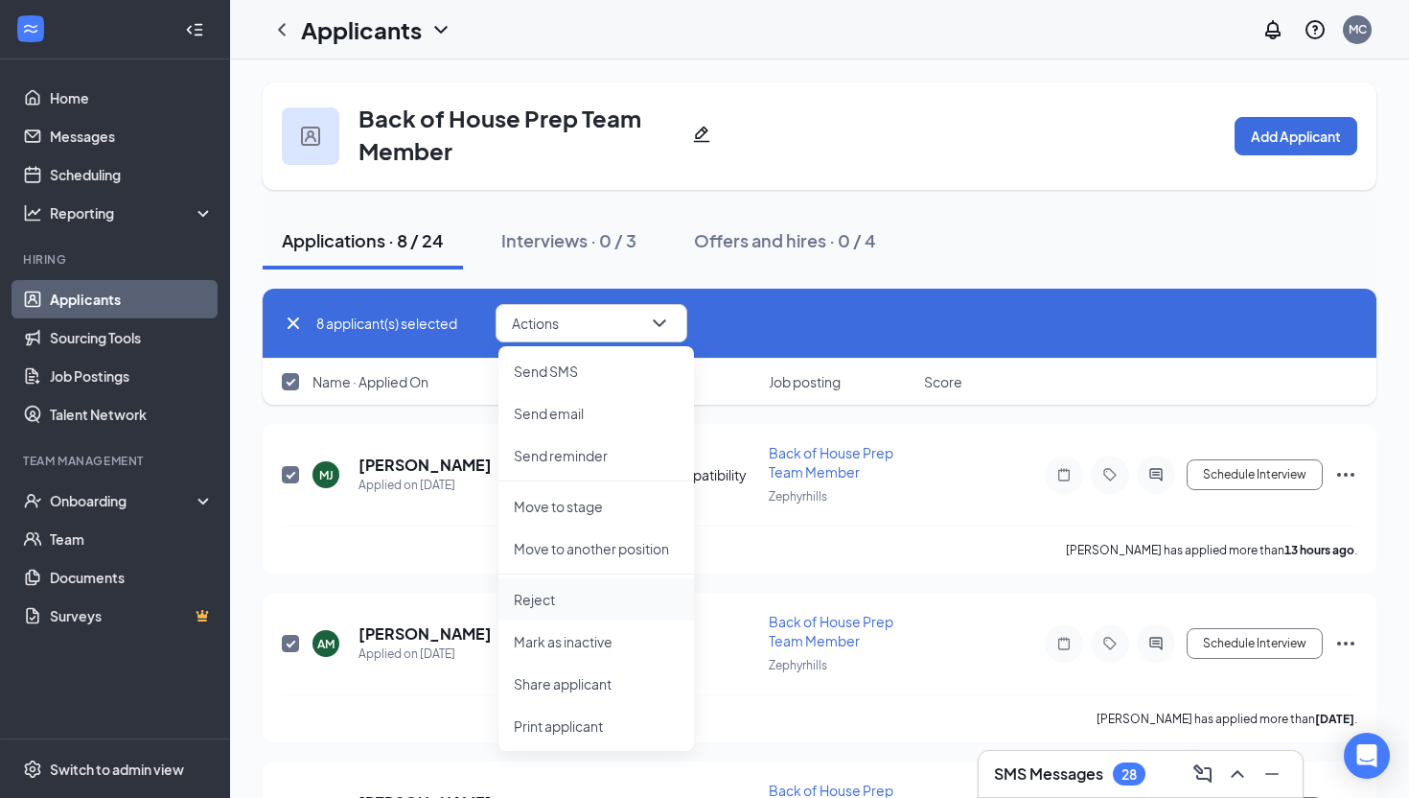
click at [576, 614] on li "Reject" at bounding box center [596, 599] width 196 height 42
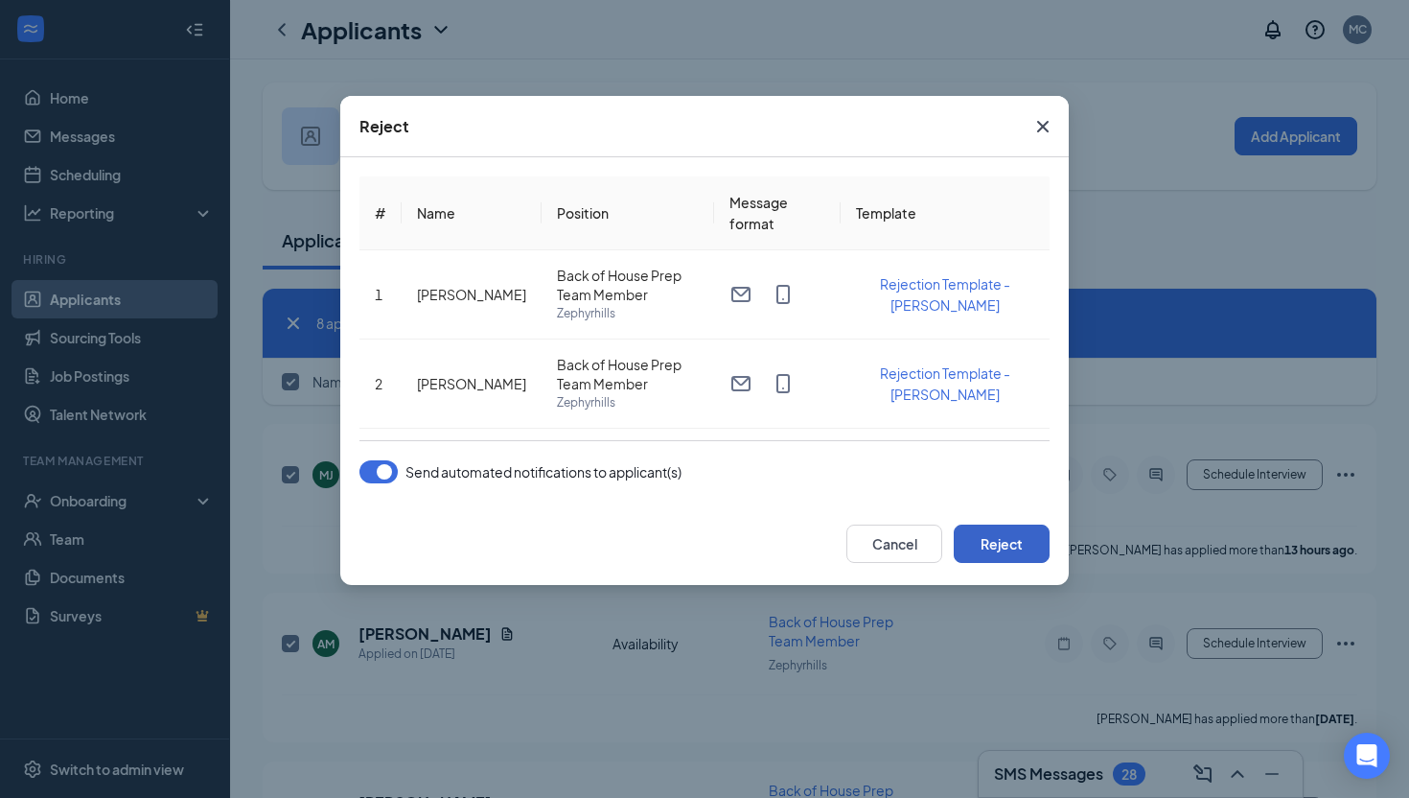
click at [999, 541] on button "Reject" at bounding box center [1002, 543] width 96 height 38
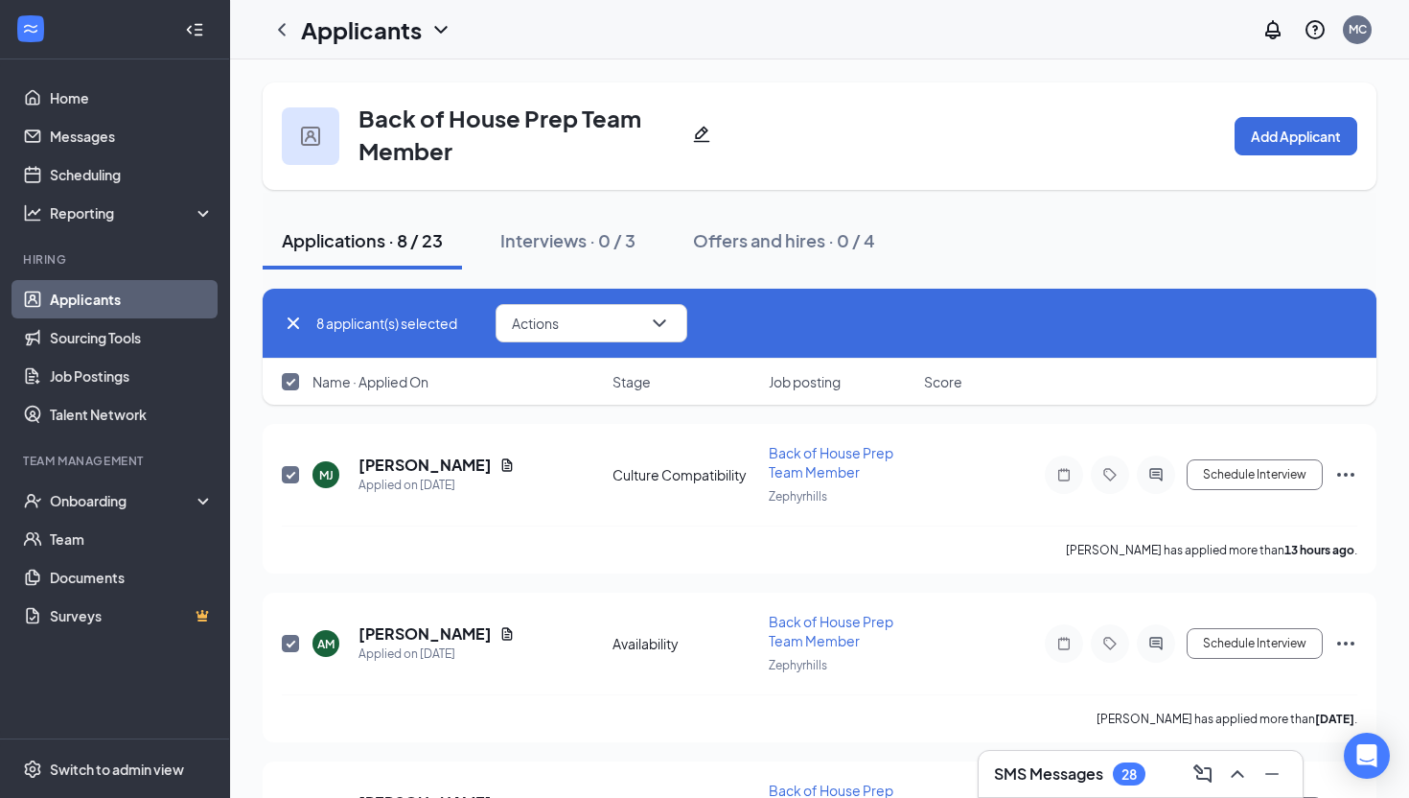
checkbox input "false"
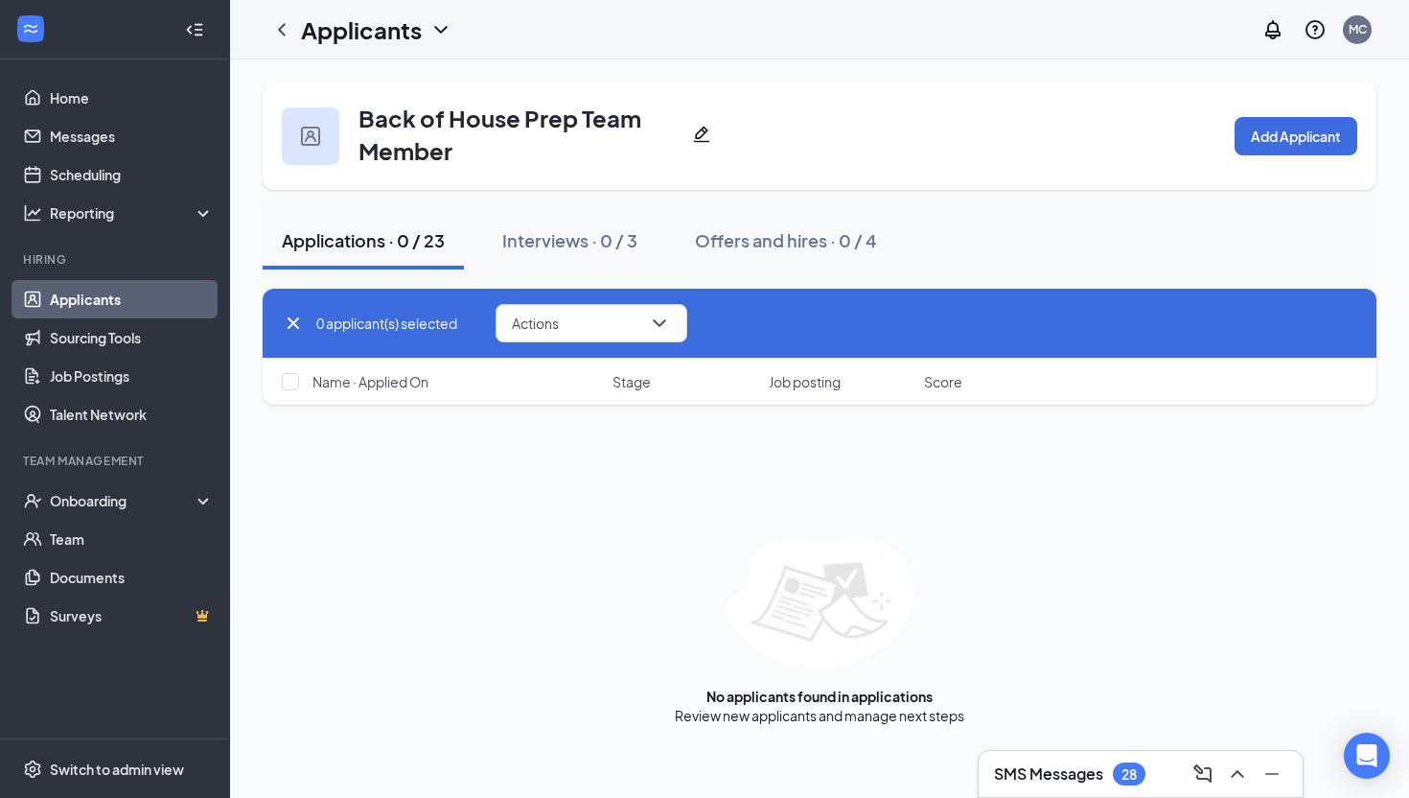
click at [282, 318] on icon "Cross" at bounding box center [293, 323] width 23 height 23
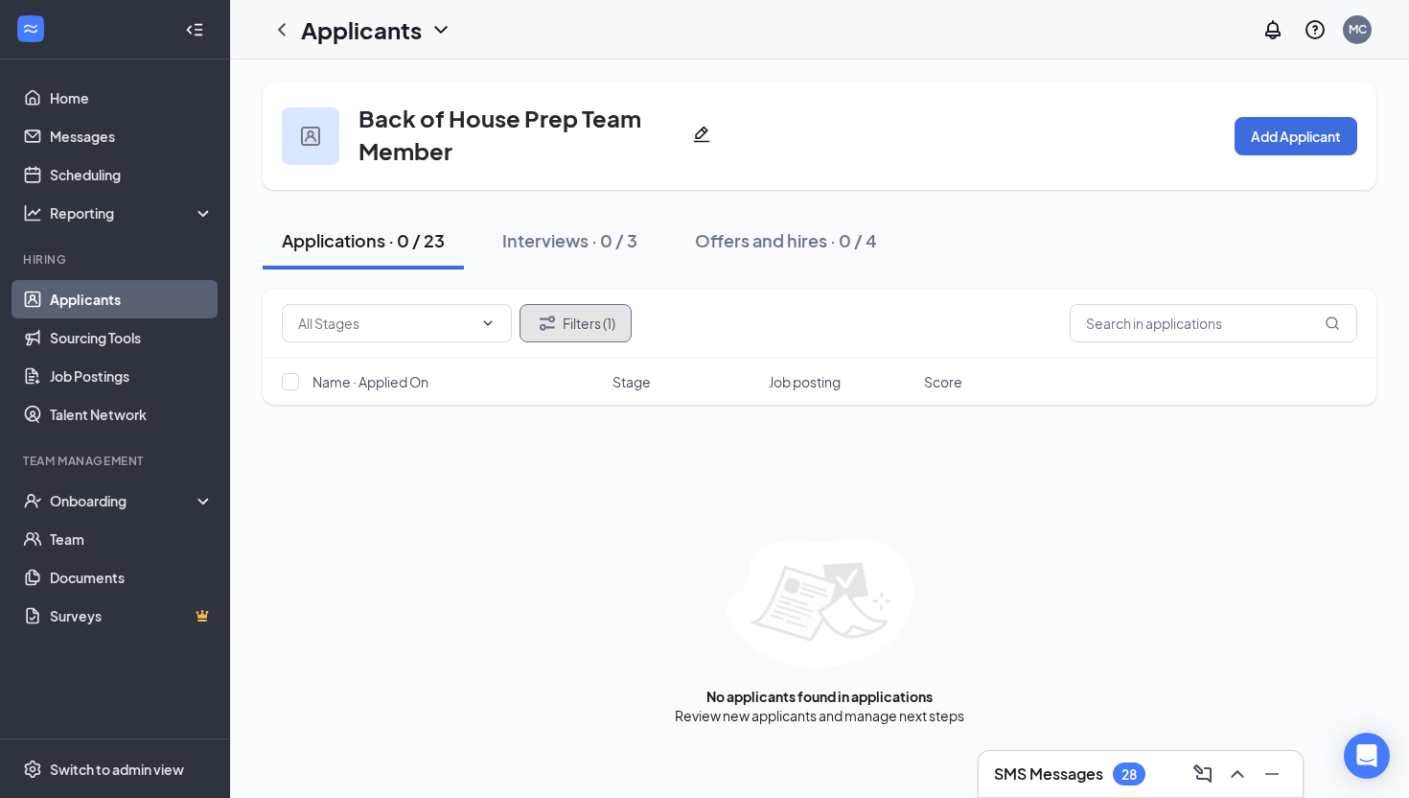
click at [532, 320] on button "Filters (1)" at bounding box center [576, 323] width 112 height 38
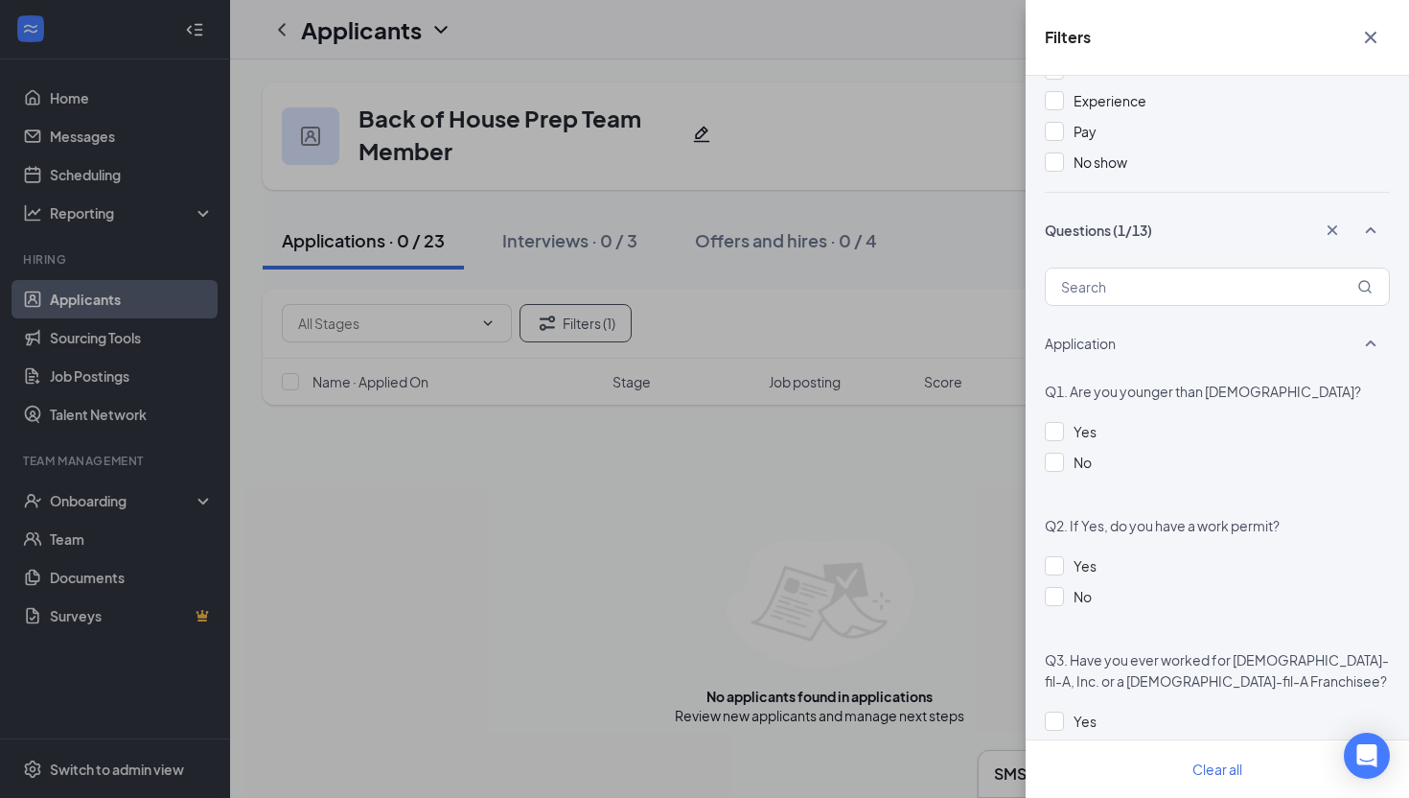
scroll to position [585, 0]
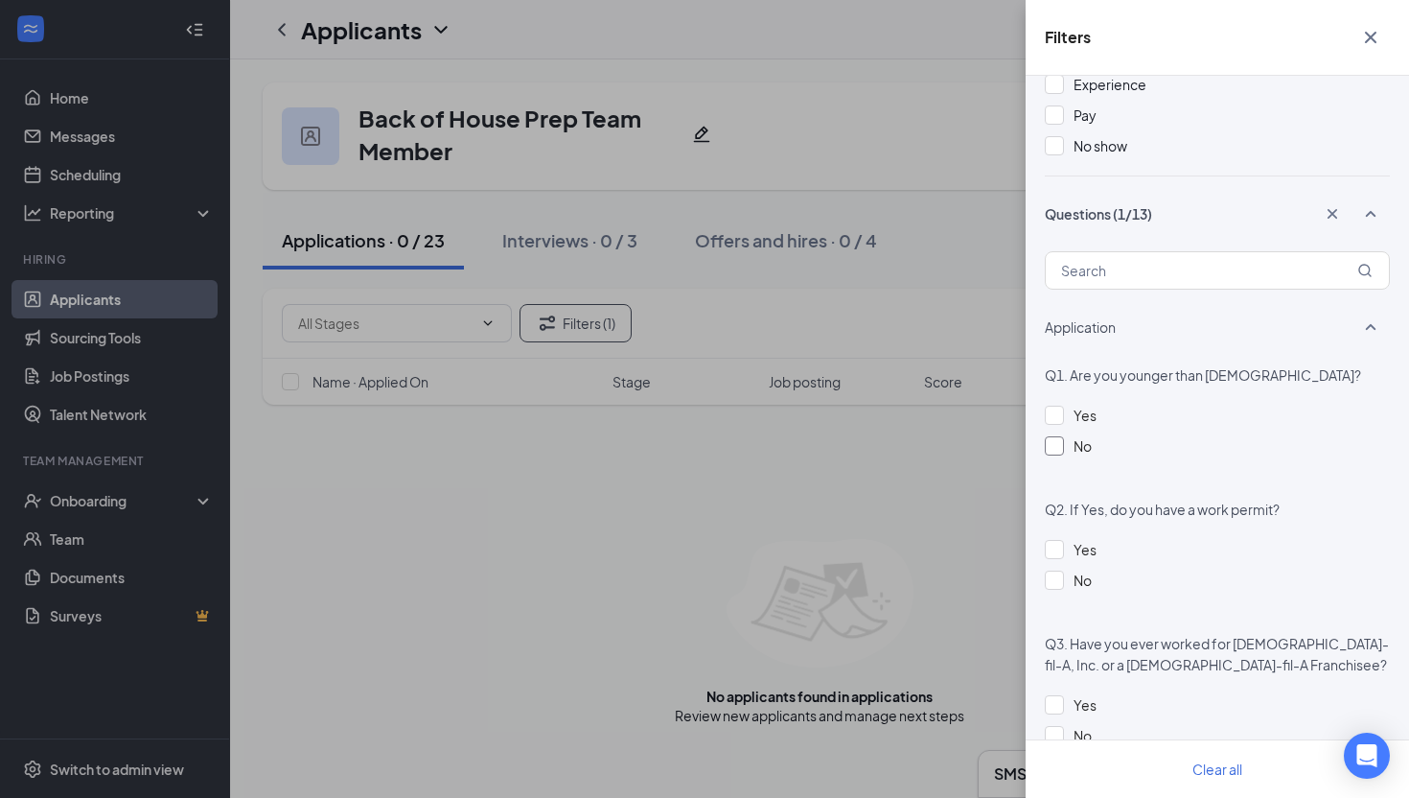
click at [1054, 436] on div at bounding box center [1054, 445] width 19 height 19
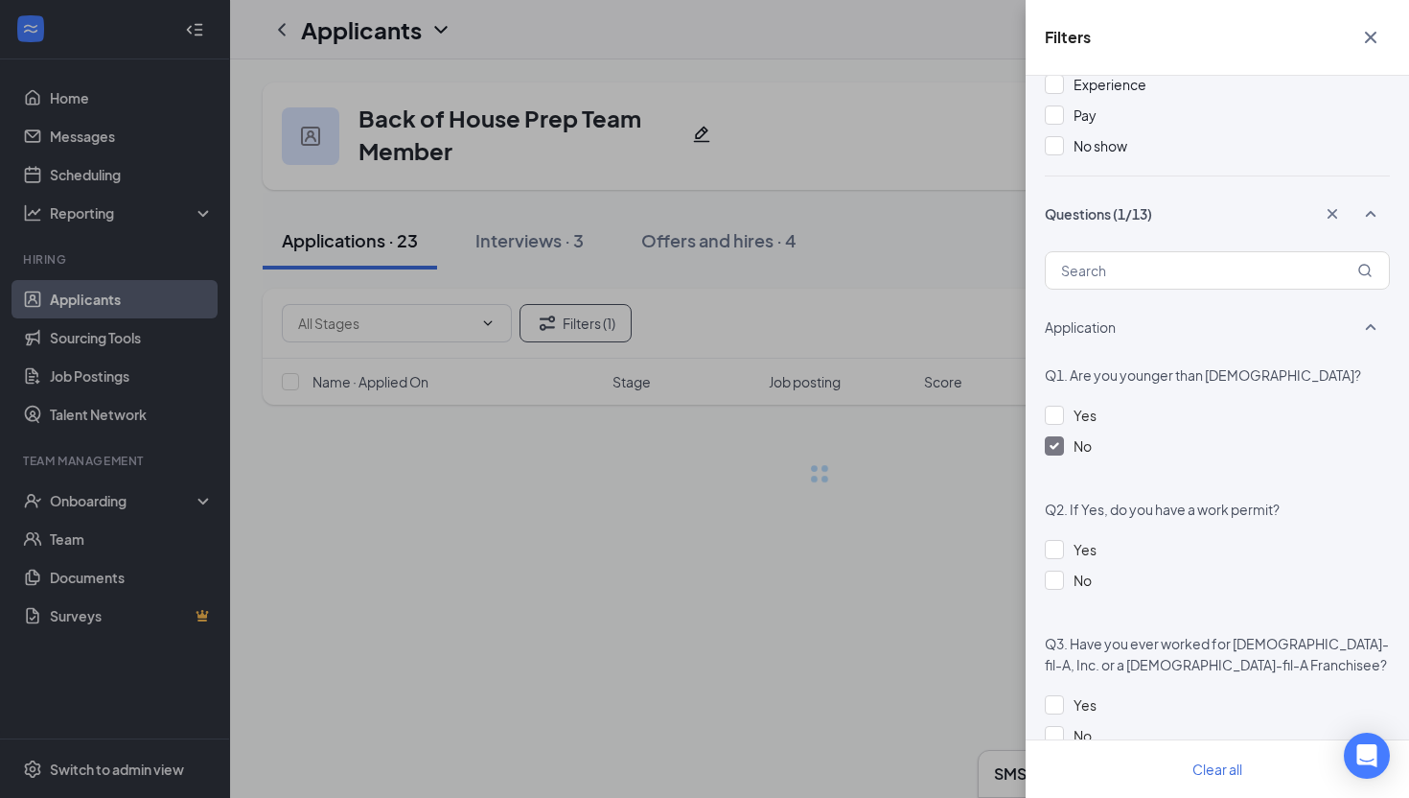
click at [872, 502] on div "Filters Applicant Status (0/5) Unread message Hasn't messaged back Stuck in sta…" at bounding box center [704, 399] width 1409 height 798
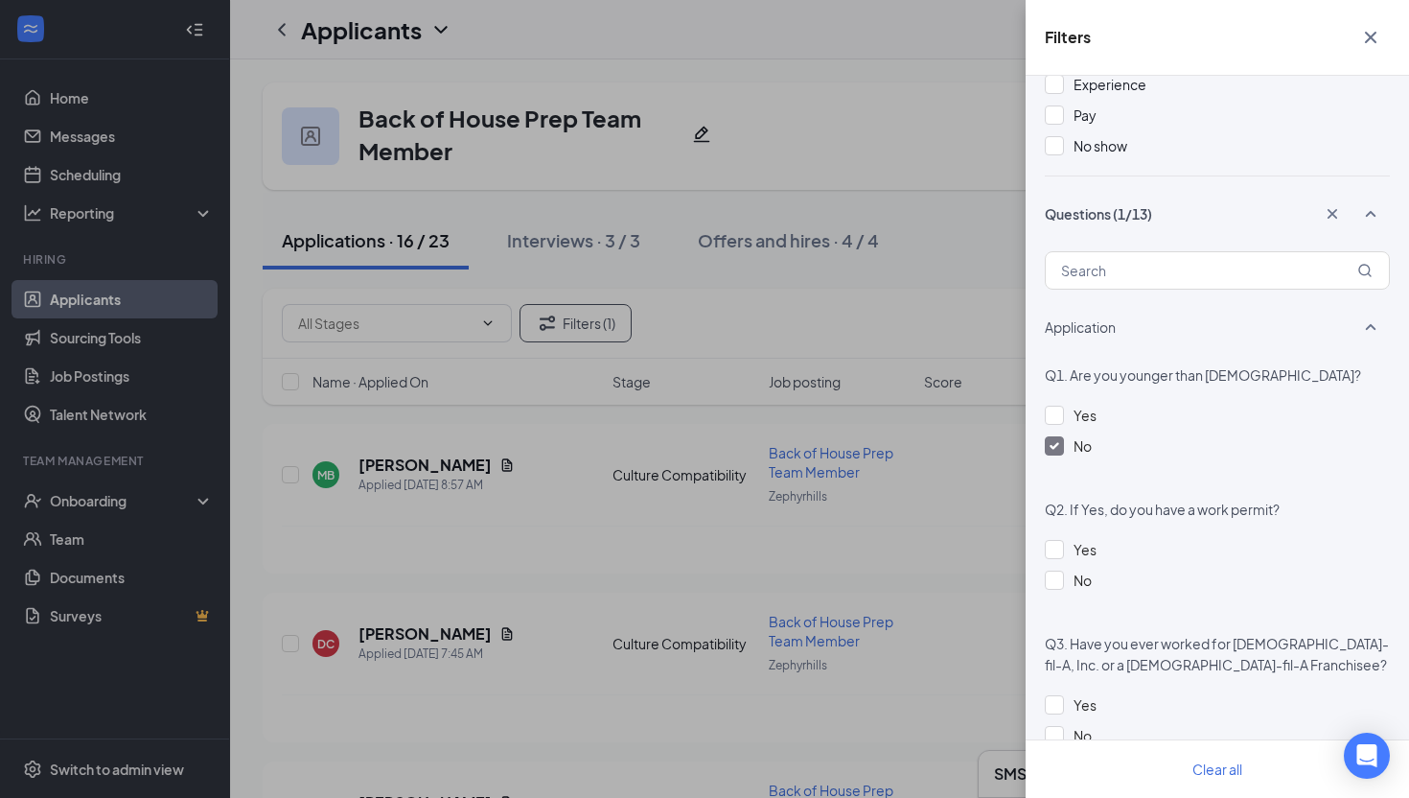
click at [561, 537] on div "Filters Applicant Status (0/5) Unread message Hasn't messaged back Stuck in sta…" at bounding box center [704, 399] width 1409 height 798
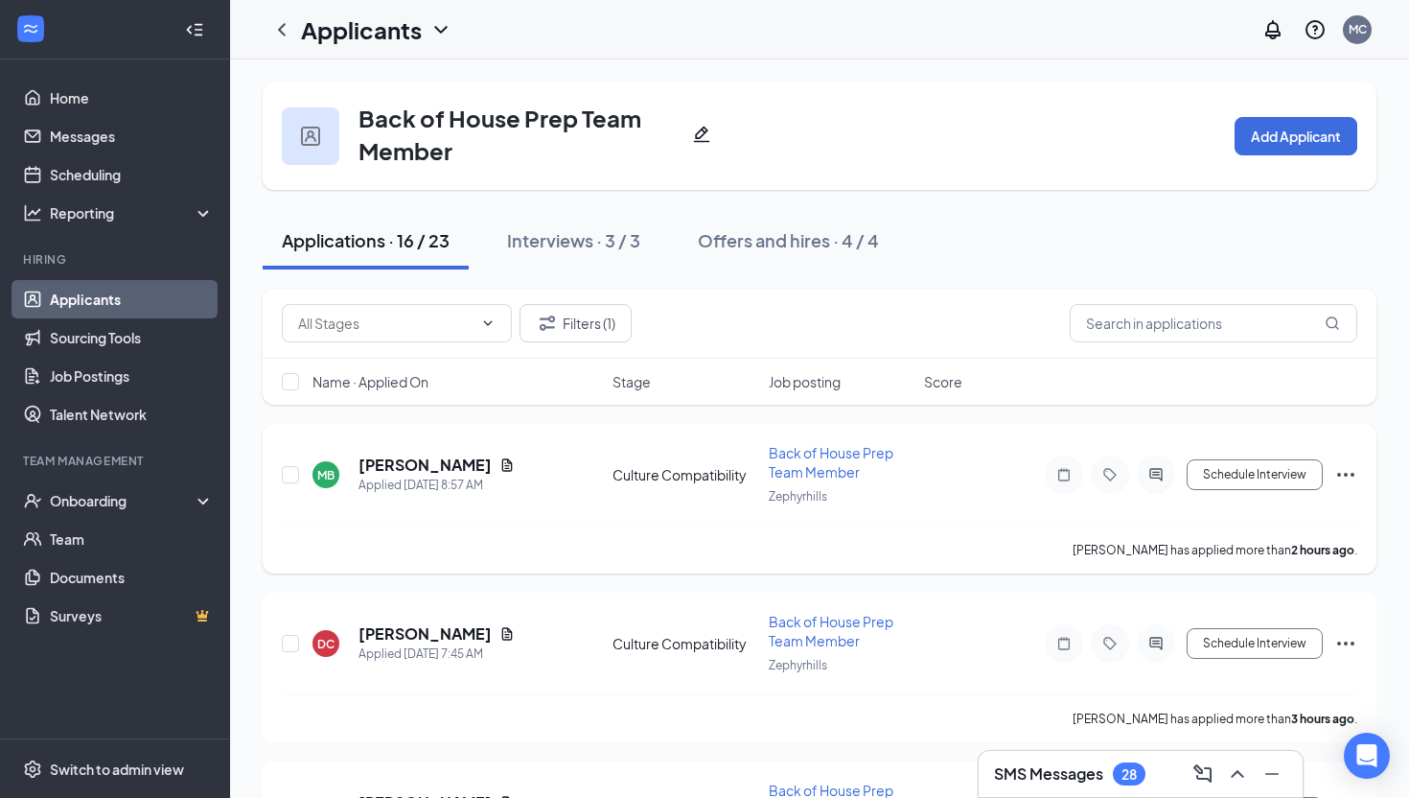
click at [421, 456] on h5 "[PERSON_NAME]" at bounding box center [425, 464] width 133 height 21
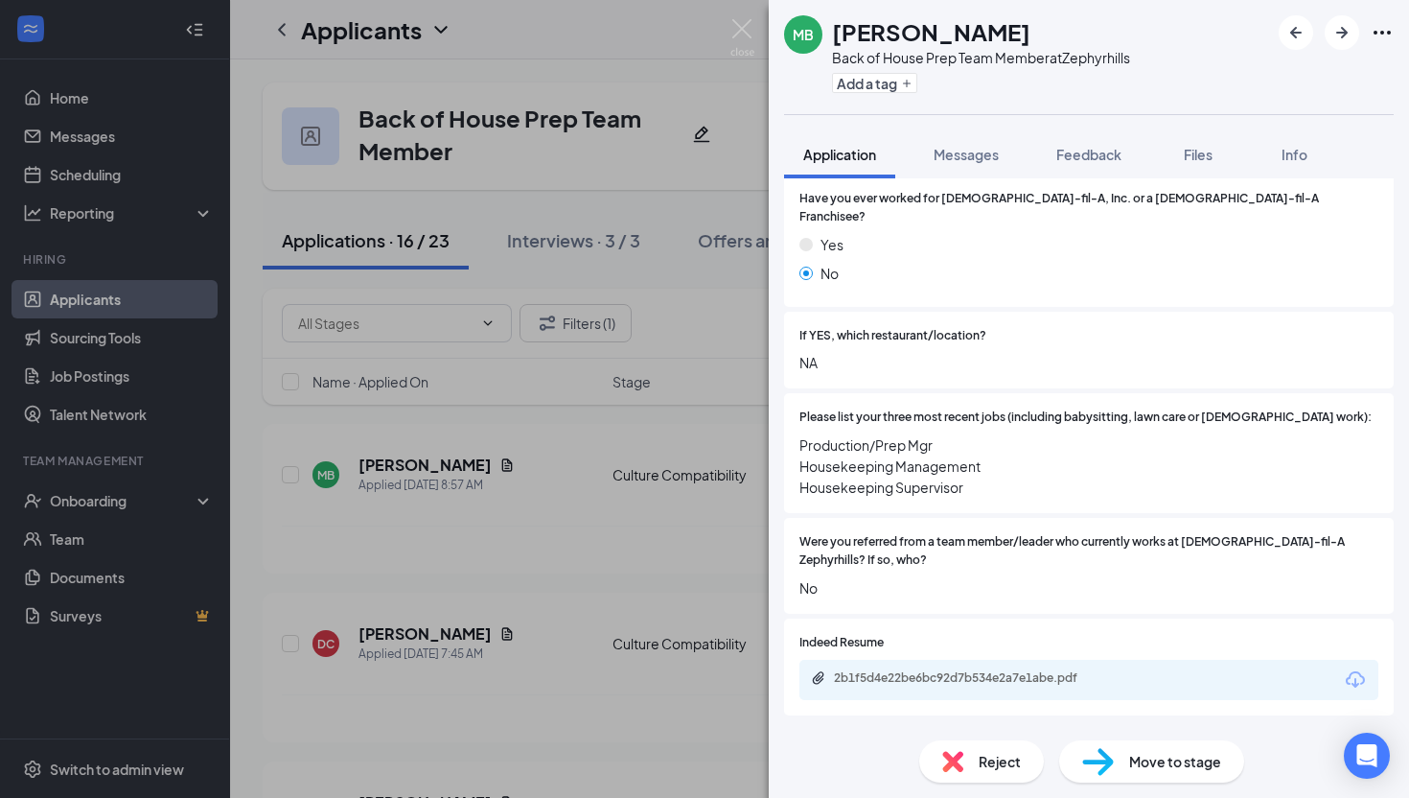
scroll to position [512, 0]
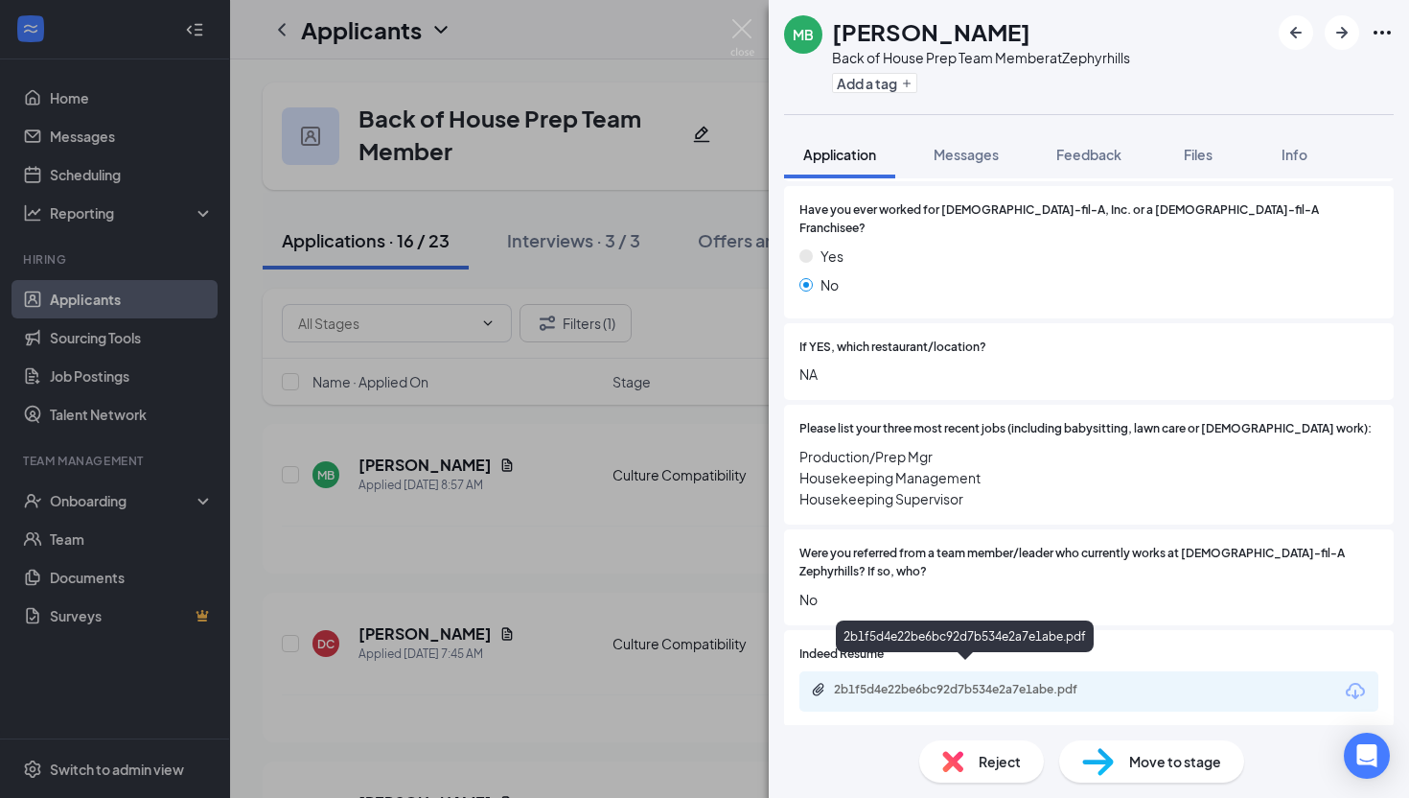
click at [929, 682] on div "2b1f5d4e22be6bc92d7b534e2a7e1abe.pdf" at bounding box center [968, 689] width 268 height 15
click at [969, 755] on div "Reject" at bounding box center [981, 761] width 125 height 42
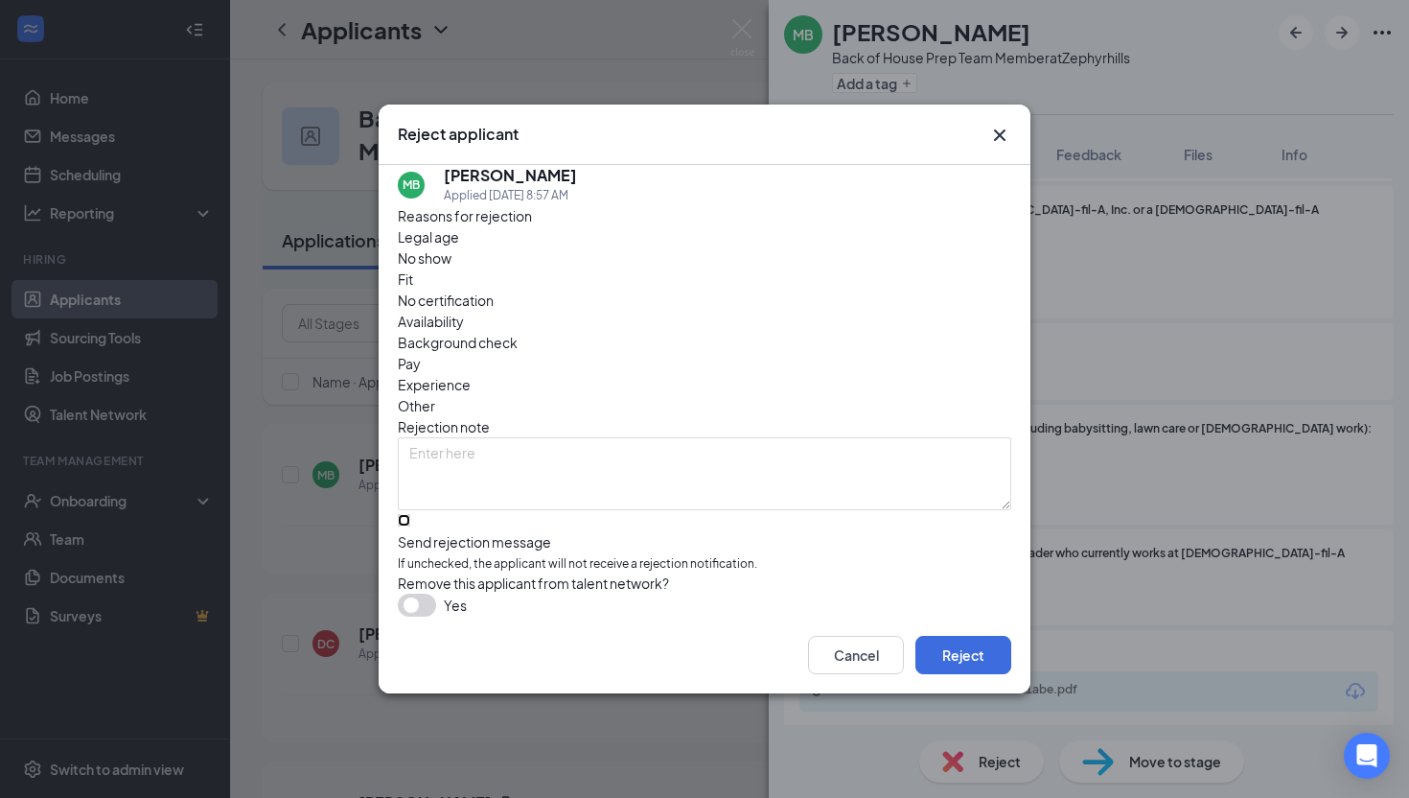
click at [410, 514] on input "Send rejection message If unchecked, the applicant will not receive a rejection…" at bounding box center [404, 520] width 12 height 12
checkbox input "true"
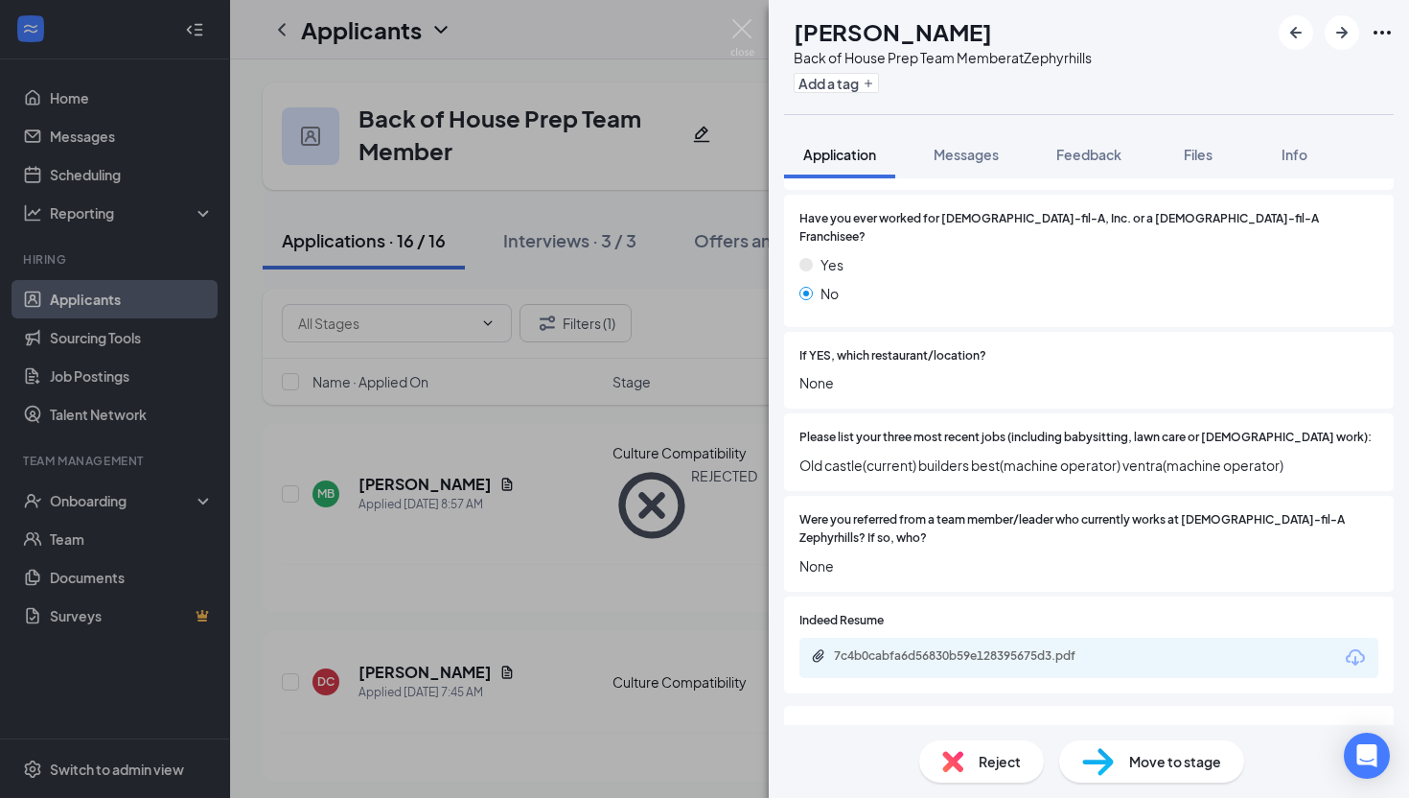
scroll to position [506, 0]
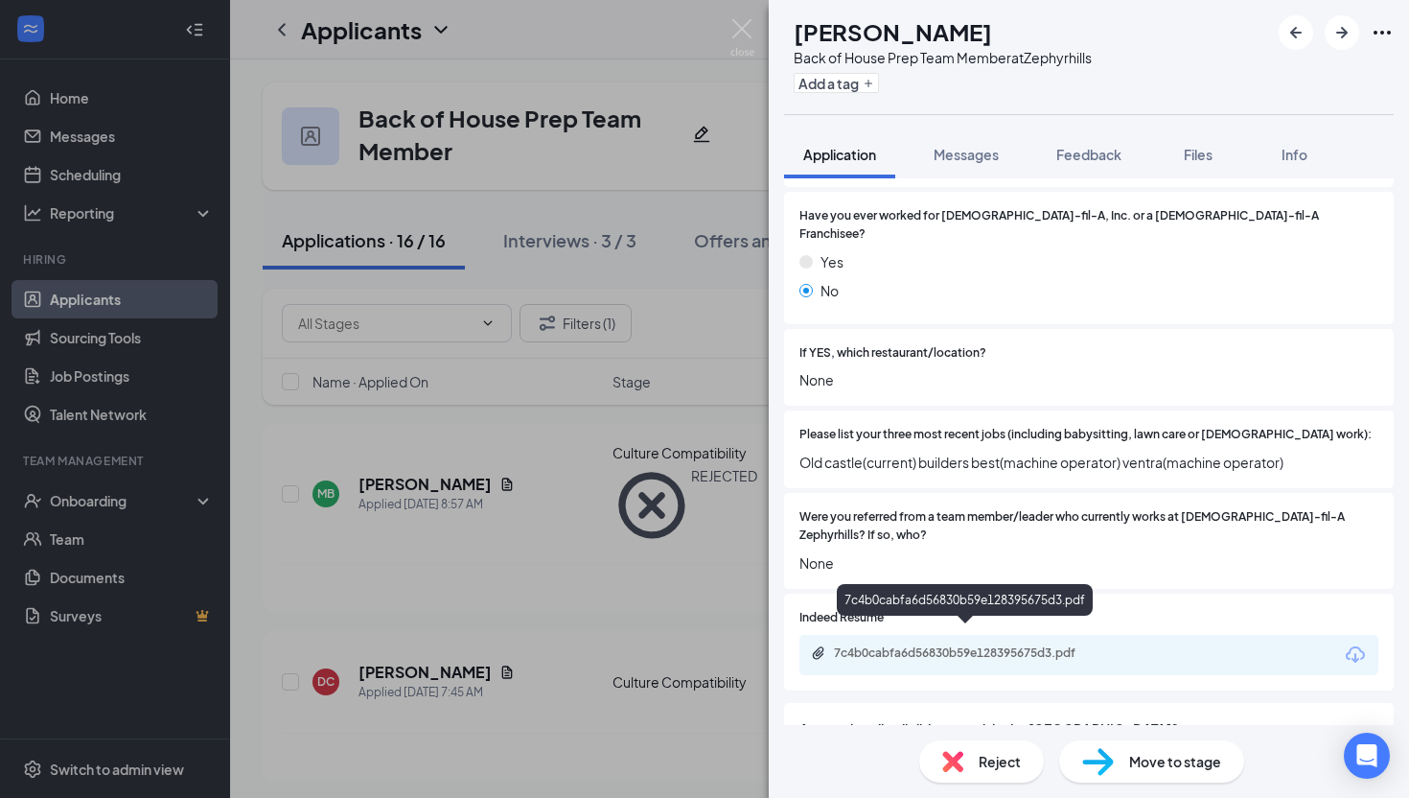
click at [997, 654] on div "7c4b0cabfa6d56830b59e128395675d3.pdf" at bounding box center [1088, 655] width 579 height 40
click at [997, 645] on div "7c4b0cabfa6d56830b59e128395675d3.pdf" at bounding box center [968, 652] width 268 height 15
click at [952, 746] on div "Reject" at bounding box center [981, 761] width 125 height 42
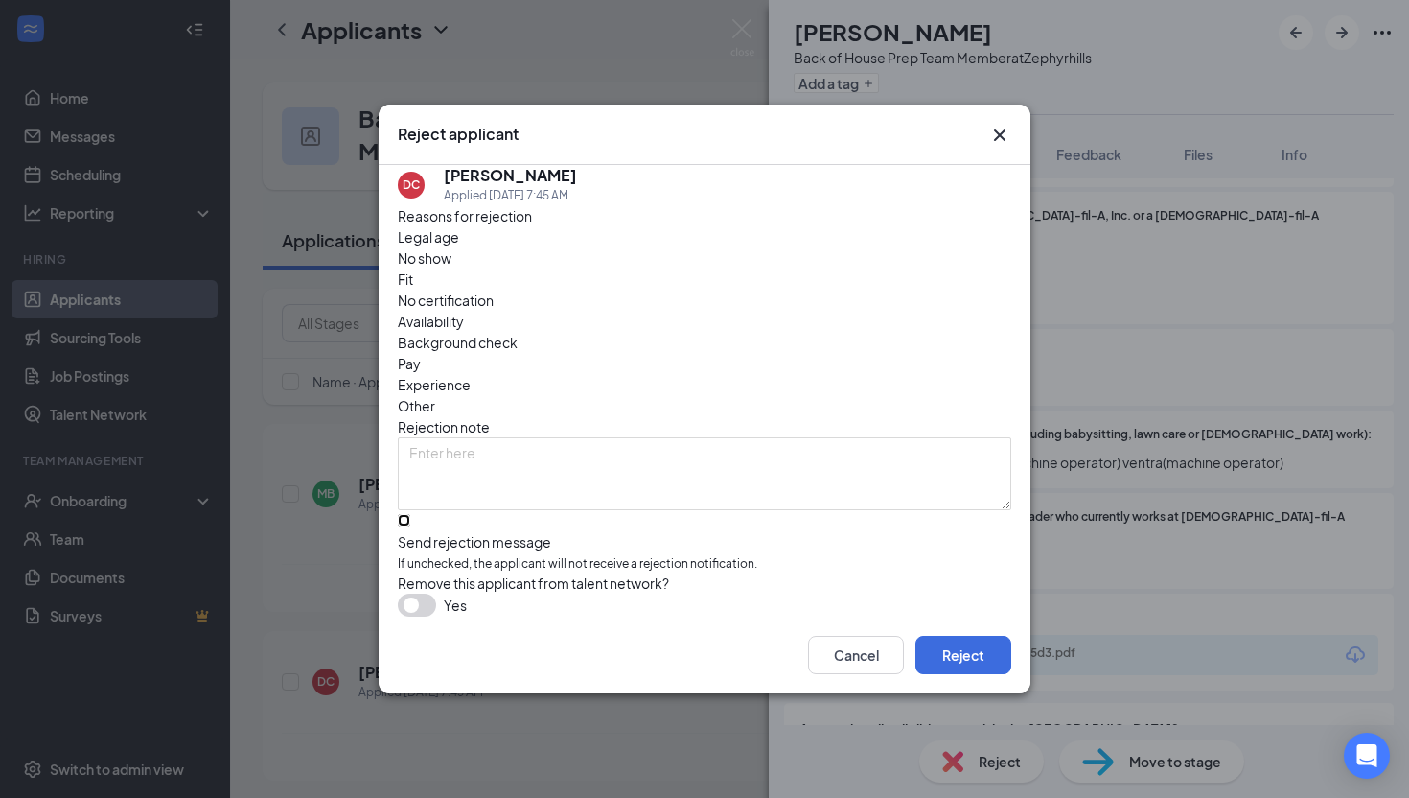
click at [410, 514] on input "Send rejection message If unchecked, the applicant will not receive a rejection…" at bounding box center [404, 520] width 12 height 12
checkbox input "true"
